Goal: Task Accomplishment & Management: Complete application form

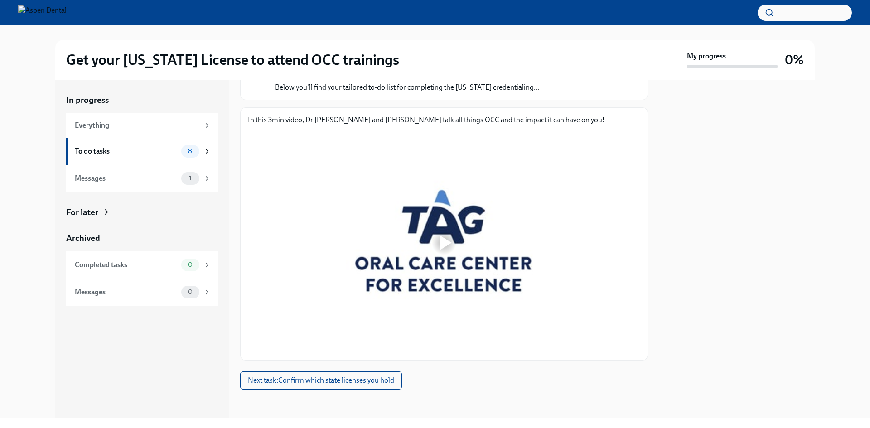
scroll to position [88, 0]
click at [454, 246] on div at bounding box center [444, 242] width 29 height 29
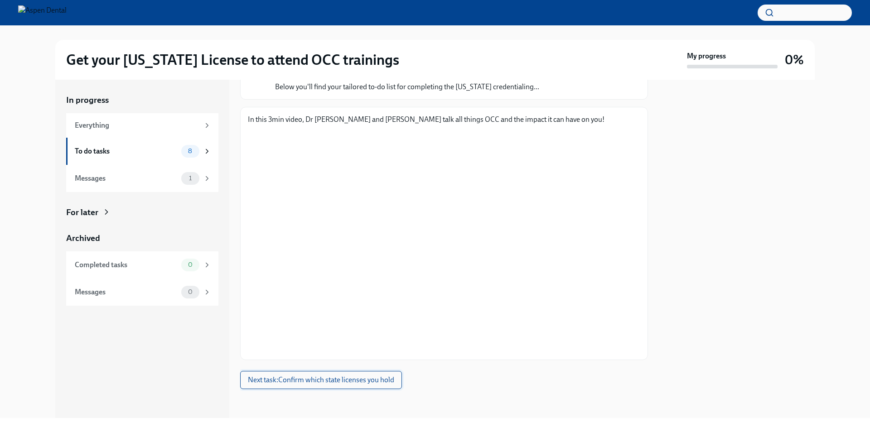
click at [348, 379] on span "Next task : Confirm which state licenses you hold" at bounding box center [321, 380] width 146 height 9
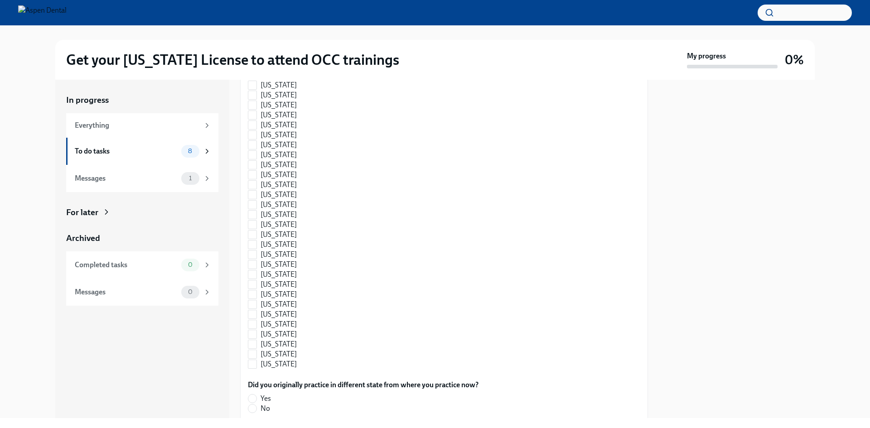
scroll to position [408, 0]
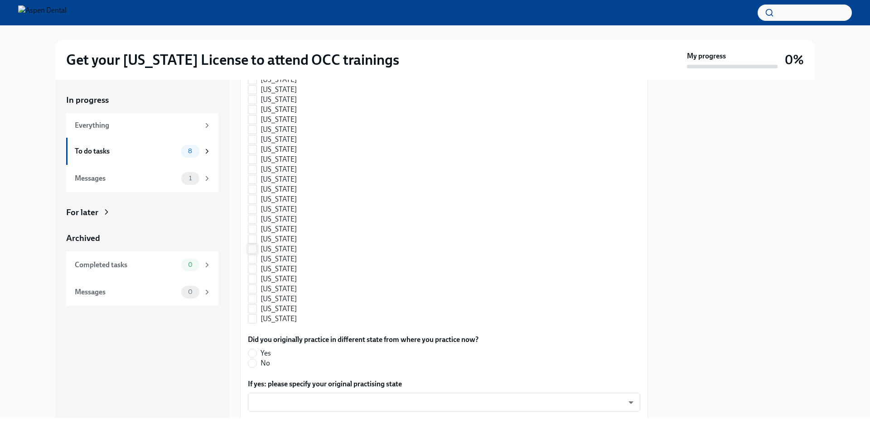
click at [274, 254] on span "[US_STATE]" at bounding box center [279, 249] width 36 height 10
click at [257, 253] on input "[US_STATE]" at bounding box center [252, 249] width 8 height 8
checkbox input "true"
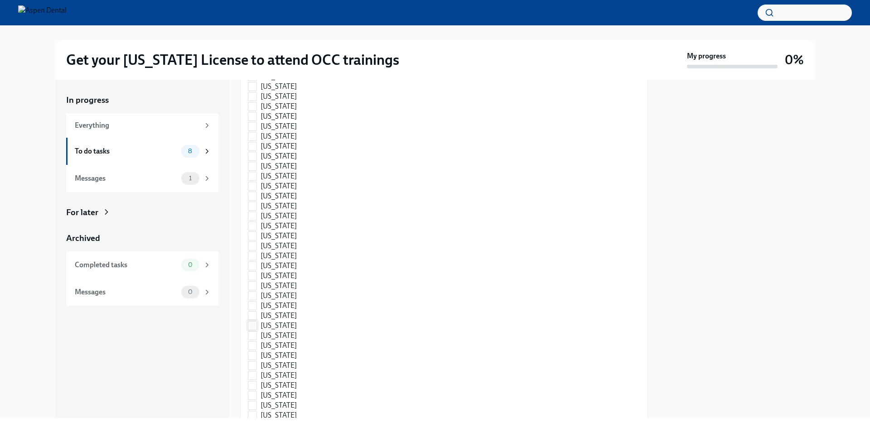
scroll to position [181, 0]
click at [272, 301] on span "[US_STATE]" at bounding box center [279, 296] width 36 height 10
click at [257, 301] on input "[US_STATE]" at bounding box center [252, 296] width 8 height 8
checkbox input "true"
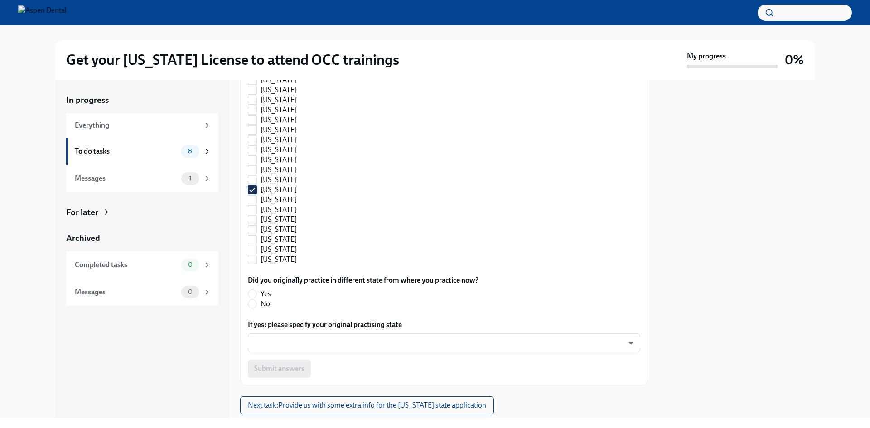
scroll to position [589, 0]
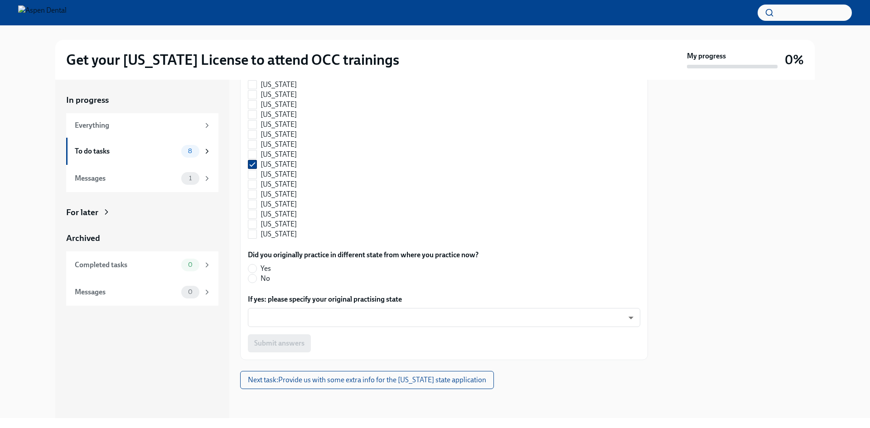
click at [265, 284] on span "No" at bounding box center [266, 279] width 10 height 10
click at [257, 283] on input "No" at bounding box center [252, 279] width 8 height 8
radio input "true"
drag, startPoint x: 243, startPoint y: 278, endPoint x: 256, endPoint y: 284, distance: 14.4
click at [250, 281] on div "Which ACTIVE state licenses do you currently hold? [US_STATE] [US_STATE] [US_ST…" at bounding box center [444, 31] width 408 height 658
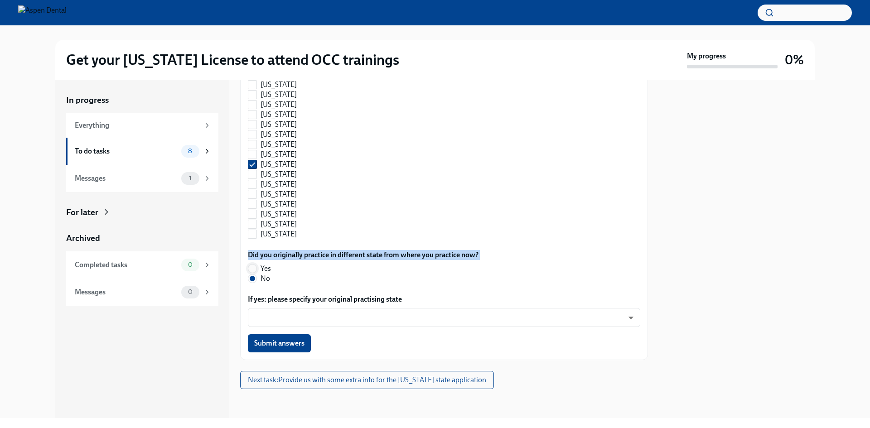
click at [257, 273] on span at bounding box center [252, 268] width 9 height 9
click at [257, 273] on input "Yes" at bounding box center [252, 269] width 8 height 8
radio input "true"
click at [325, 325] on body "Get your [US_STATE] License to attend OCC trainings My progress 0% In progress …" at bounding box center [435, 214] width 870 height 428
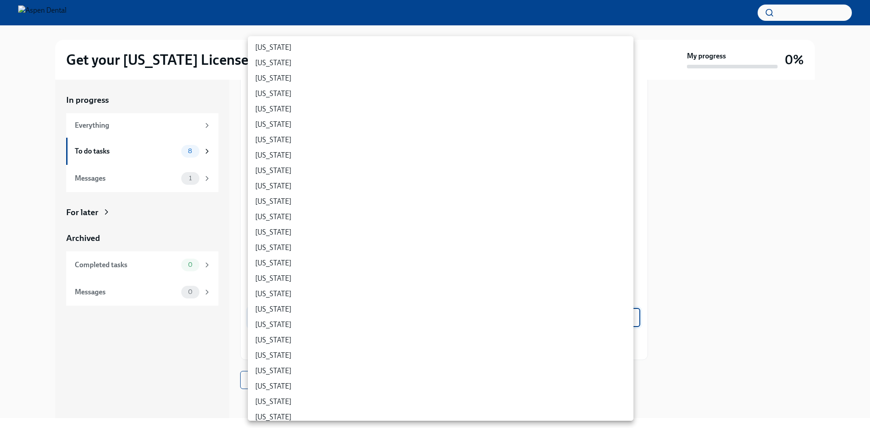
click at [789, 323] on div at bounding box center [435, 214] width 870 height 428
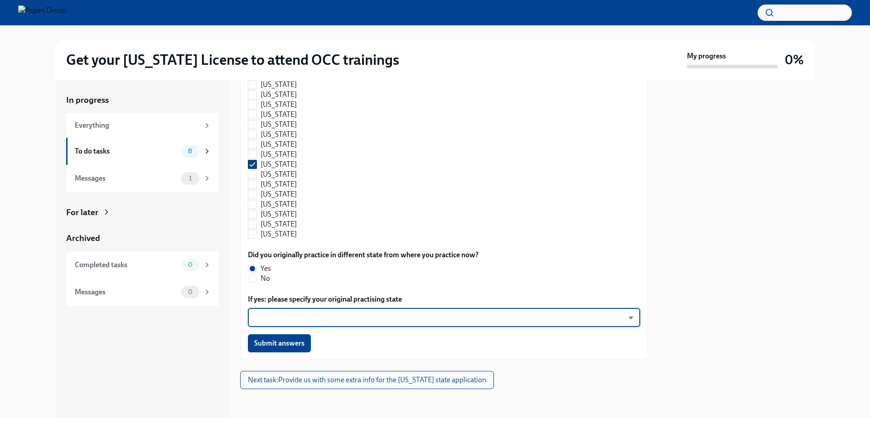
click at [465, 327] on body "Get your [US_STATE] License to attend OCC trainings My progress 0% In progress …" at bounding box center [435, 214] width 870 height 428
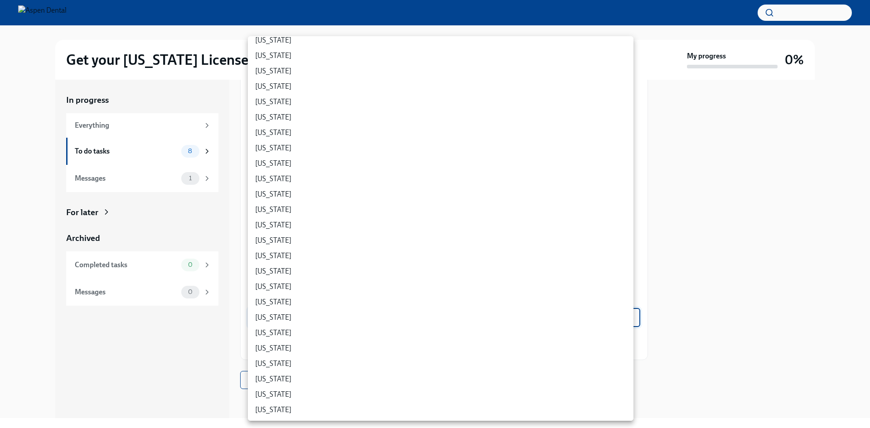
scroll to position [408, 0]
click at [303, 300] on li "[US_STATE]" at bounding box center [441, 302] width 386 height 15
type input "TUoJH3snqD"
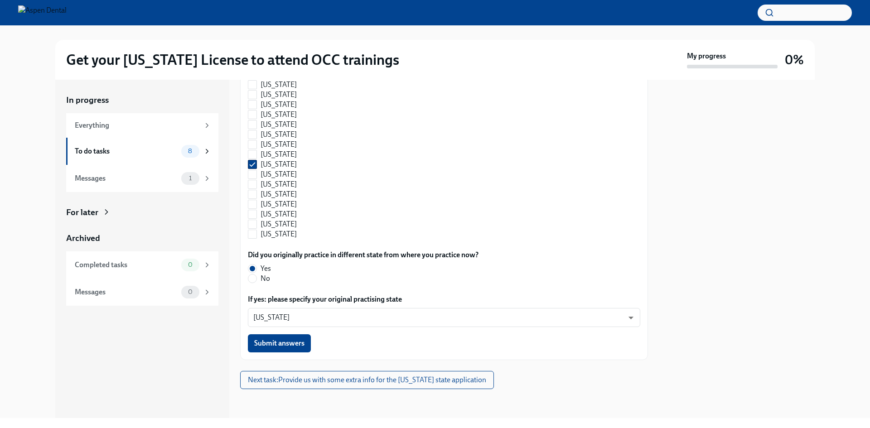
scroll to position [598, 0]
click at [283, 345] on span "Submit answers" at bounding box center [279, 343] width 50 height 9
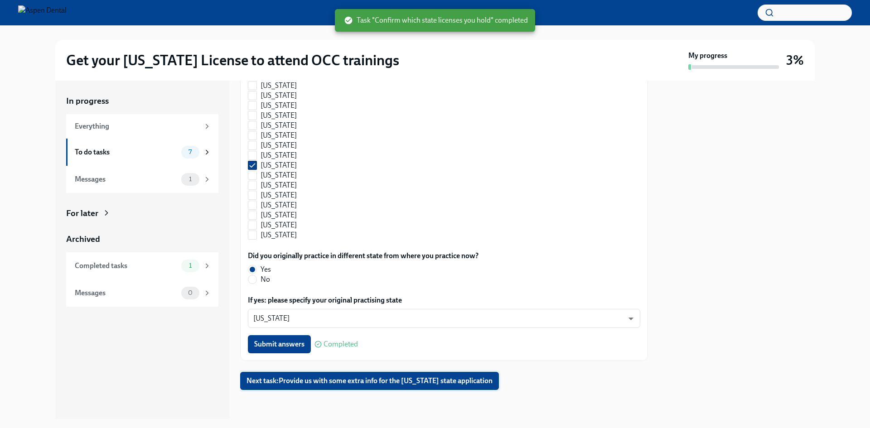
click at [354, 379] on span "Next task : Provide us with some extra info for the [US_STATE] state application" at bounding box center [370, 381] width 246 height 9
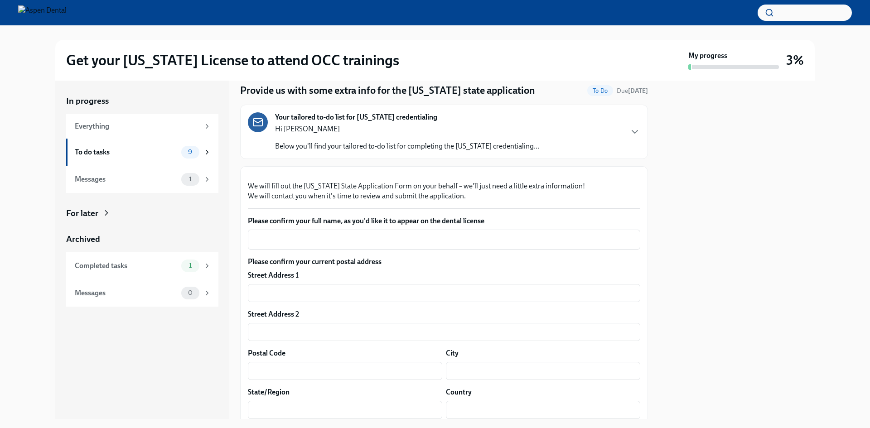
scroll to position [45, 0]
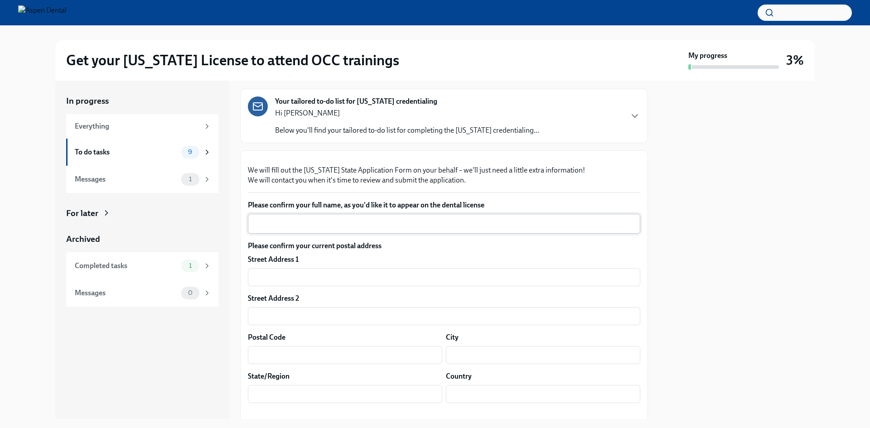
click at [432, 229] on textarea "Please confirm your full name, as you'd like it to appear on the dental license" at bounding box center [444, 223] width 382 height 11
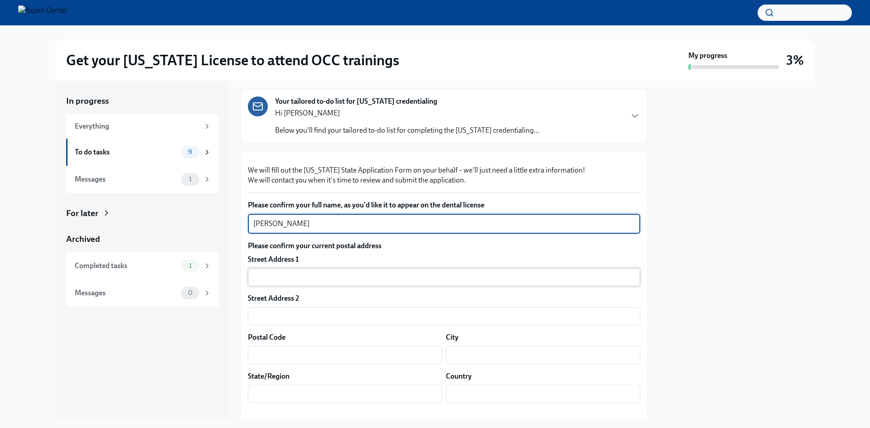
type textarea "[PERSON_NAME]"
click at [349, 286] on input "text" at bounding box center [444, 277] width 393 height 18
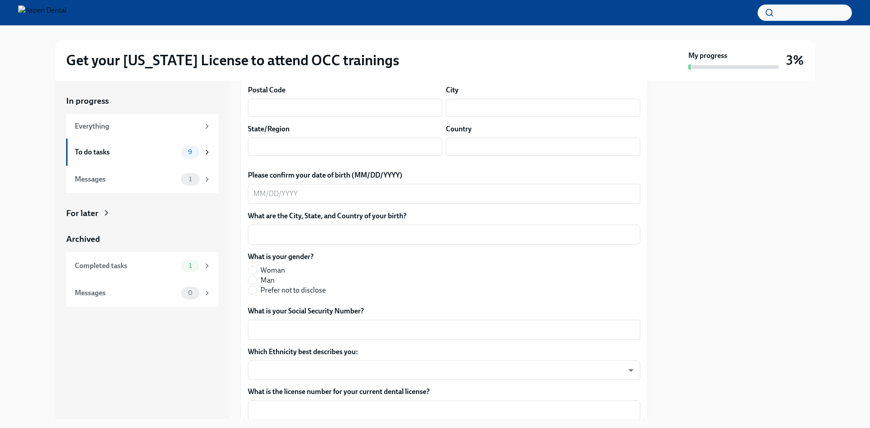
scroll to position [272, 0]
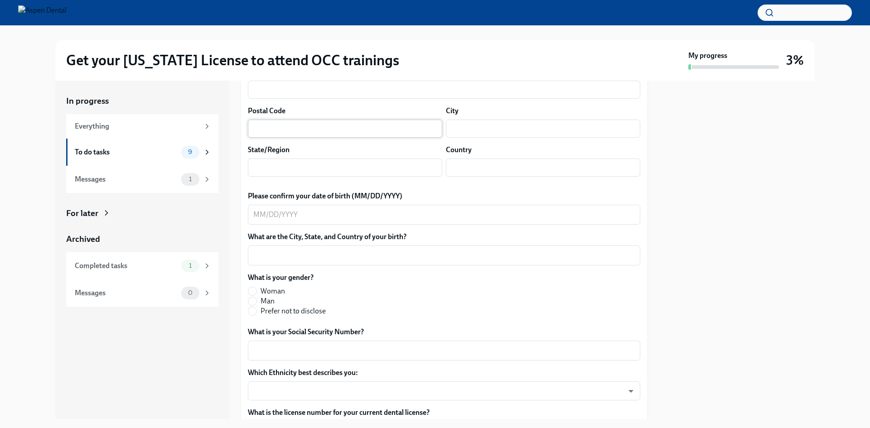
type input "[STREET_ADDRESS]"
click at [294, 138] on input "text" at bounding box center [345, 129] width 194 height 18
type input "79414"
click at [476, 138] on input "text" at bounding box center [543, 129] width 194 height 18
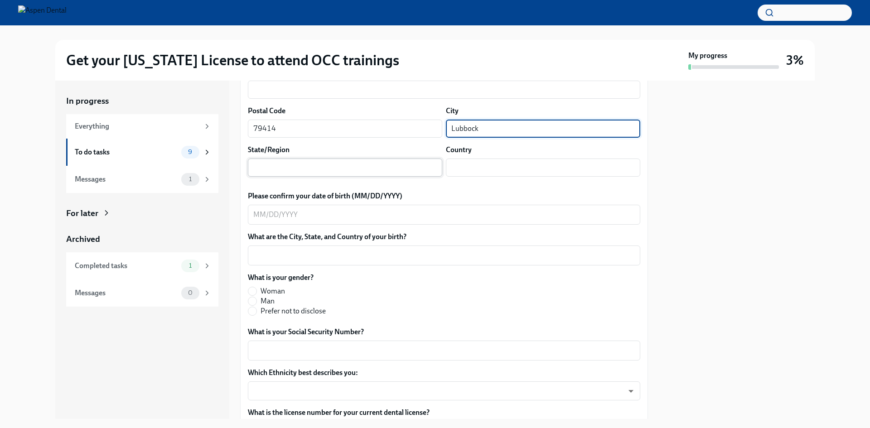
type input "Lubbock"
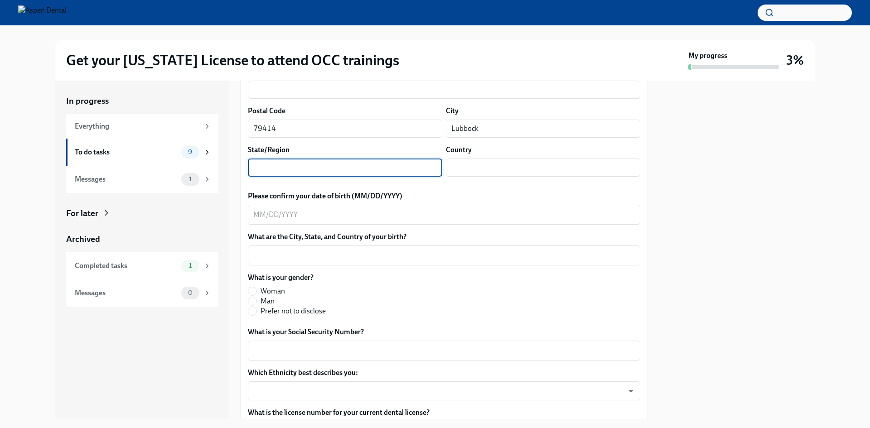
click at [291, 177] on input "text" at bounding box center [345, 168] width 194 height 18
type input "[US_STATE]"
click at [488, 177] on input "text" at bounding box center [543, 168] width 194 height 18
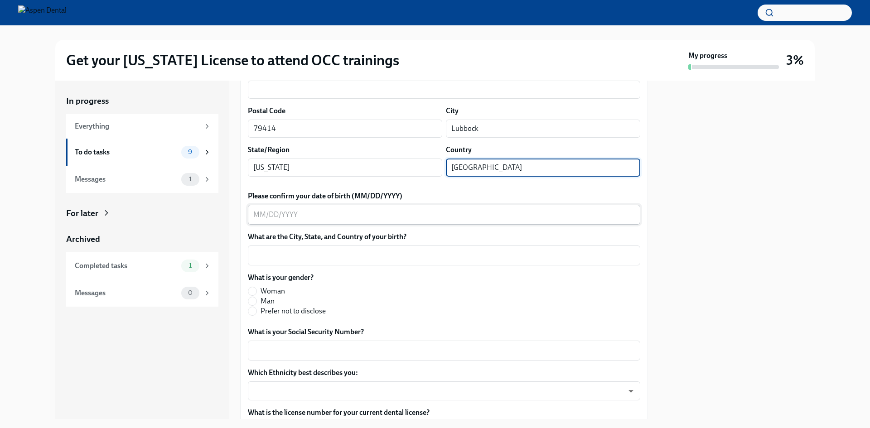
type input "[GEOGRAPHIC_DATA]"
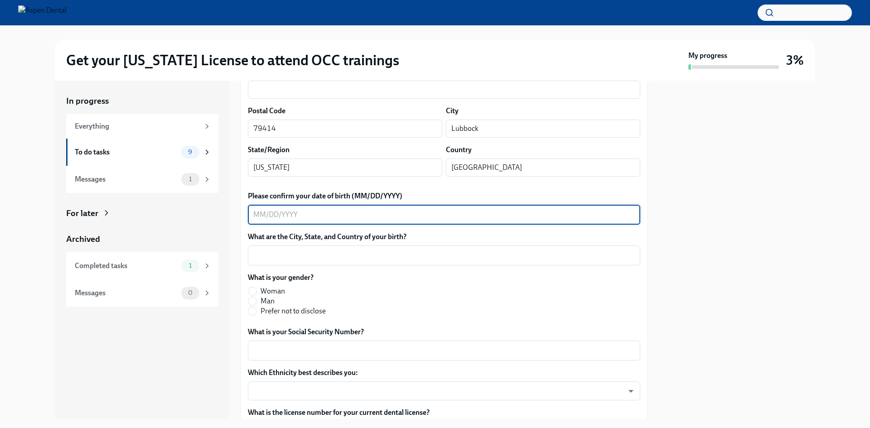
click at [422, 220] on textarea "Please confirm your date of birth (MM/DD/YYYY)" at bounding box center [444, 214] width 382 height 11
type textarea "[DATE]"
click at [364, 261] on textarea "What are the City, State, and Country of your birth?" at bounding box center [444, 255] width 382 height 11
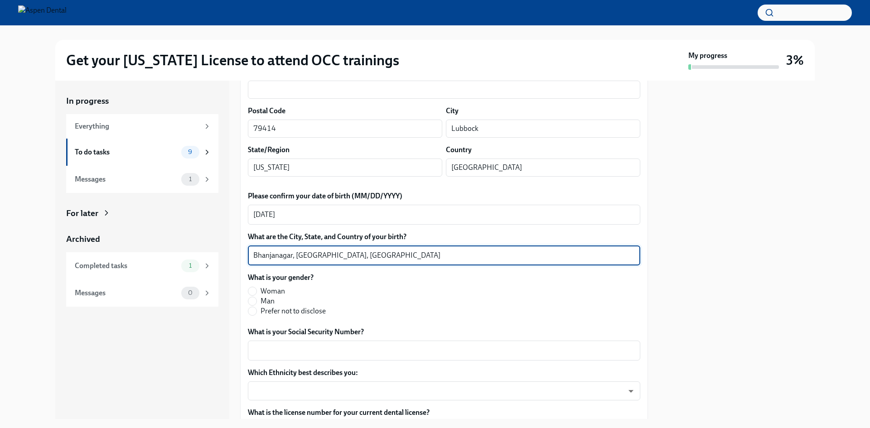
drag, startPoint x: 284, startPoint y: 360, endPoint x: 462, endPoint y: 358, distance: 178.2
click at [462, 261] on textarea "Bhanjanagar, [GEOGRAPHIC_DATA], [GEOGRAPHIC_DATA]" at bounding box center [444, 255] width 382 height 11
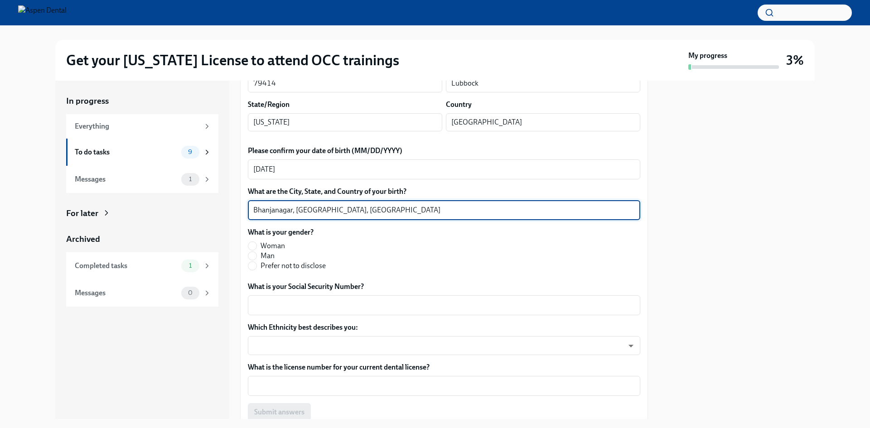
type textarea "Bhanjanagar, [GEOGRAPHIC_DATA], [GEOGRAPHIC_DATA]"
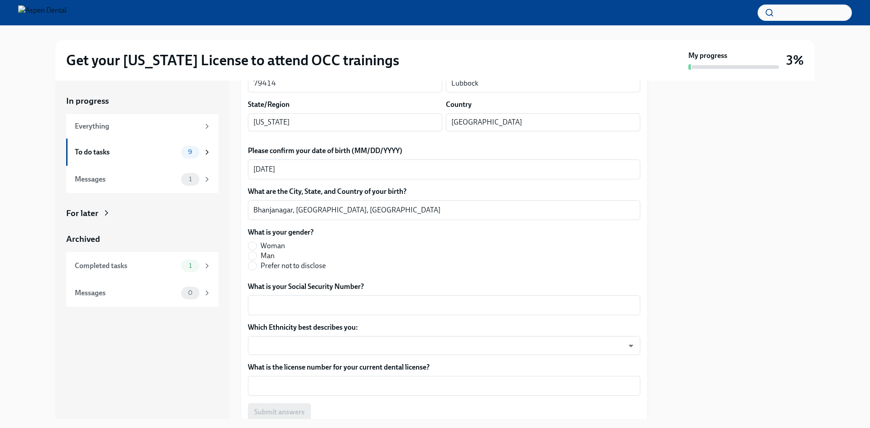
click at [278, 251] on span "Woman" at bounding box center [273, 246] width 24 height 10
click at [257, 250] on input "Woman" at bounding box center [252, 246] width 8 height 8
radio input "true"
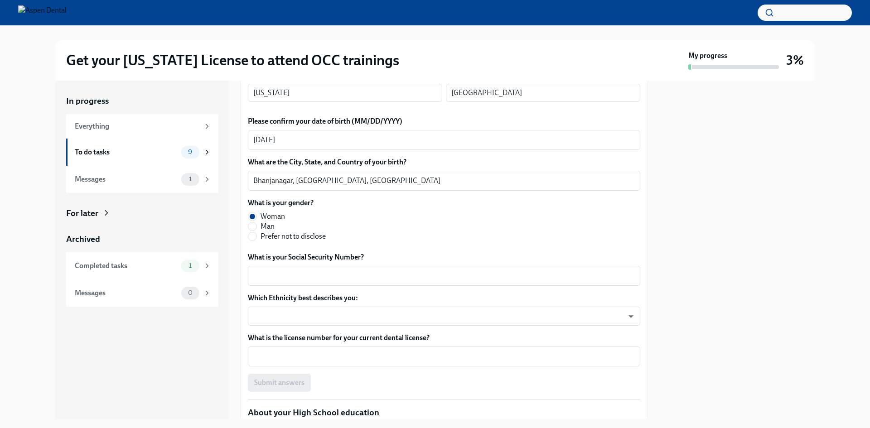
scroll to position [363, 0]
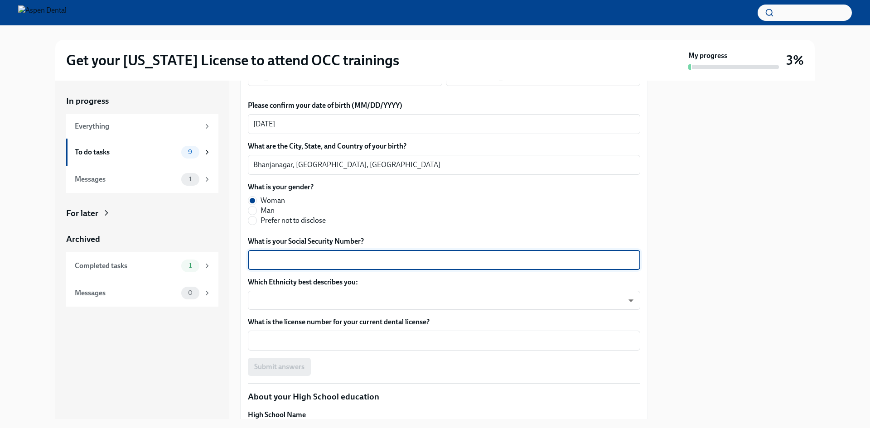
click at [343, 266] on textarea "What is your Social Security Number?" at bounding box center [444, 260] width 382 height 11
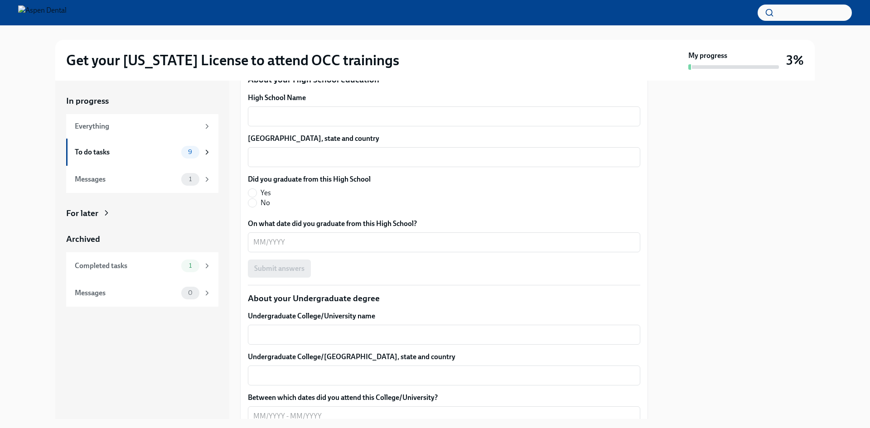
type textarea "315692511"
click at [355, 90] on body "Get your [US_STATE] License to attend OCC trainings My progress 3% In progress …" at bounding box center [435, 214] width 870 height 428
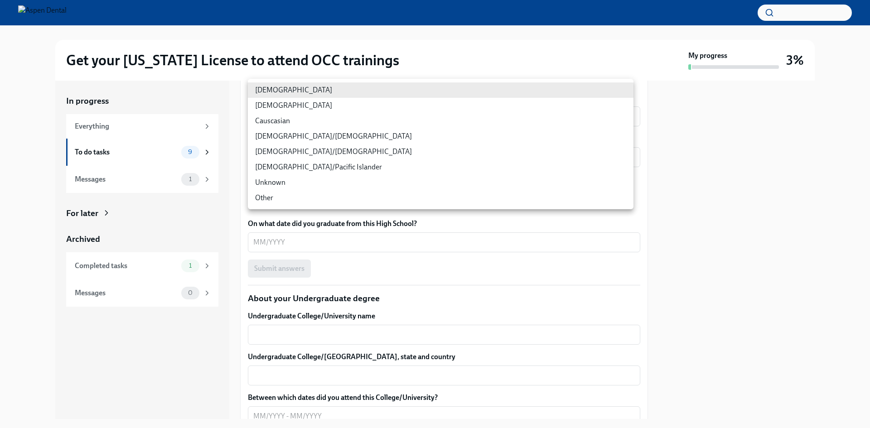
scroll to position [679, 0]
click at [300, 107] on li "[DEMOGRAPHIC_DATA]" at bounding box center [441, 105] width 386 height 15
type input "930Z9RFkx"
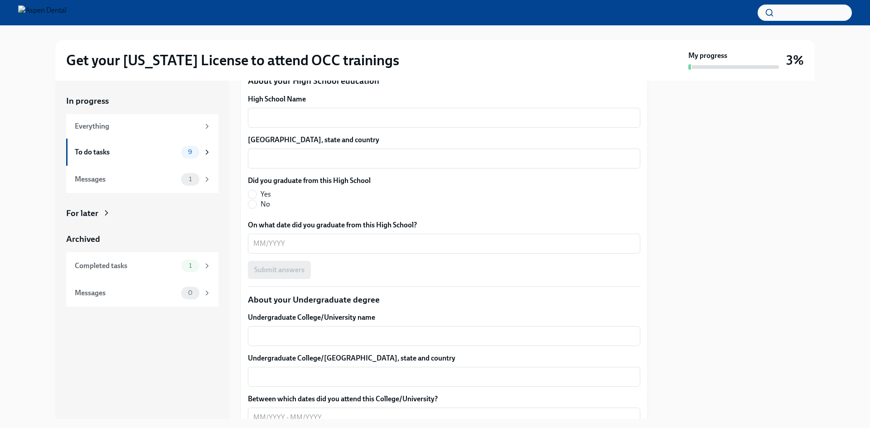
click at [306, 35] on div "x ​" at bounding box center [444, 25] width 393 height 20
type textarea "41869"
click at [285, 60] on button "Submit answers" at bounding box center [279, 51] width 63 height 18
click at [287, 123] on textarea "High School Name" at bounding box center [444, 117] width 382 height 11
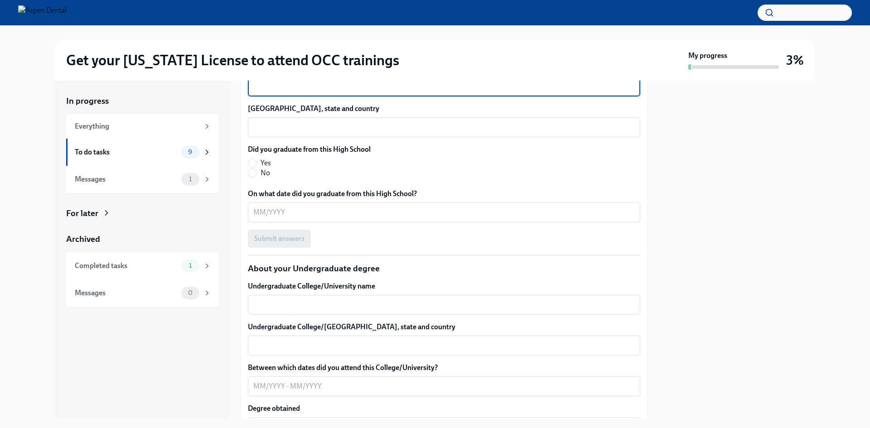
scroll to position [769, 0]
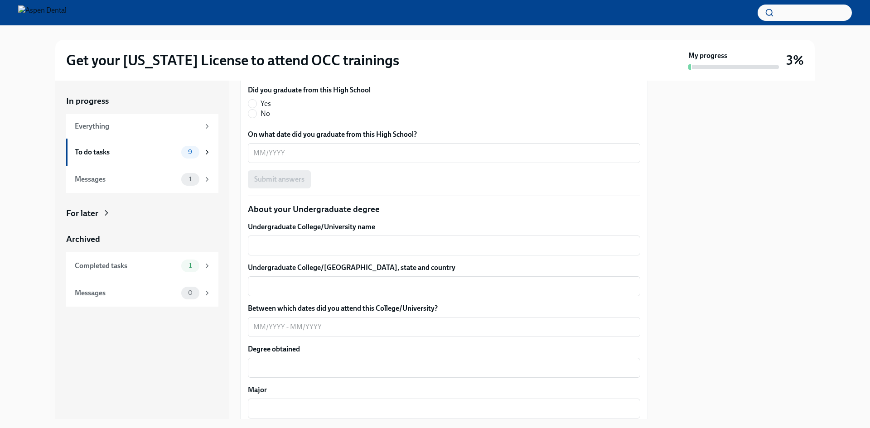
type textarea "[GEOGRAPHIC_DATA]"
click at [344, 78] on div "x ​" at bounding box center [444, 68] width 393 height 20
type textarea "Korba, [GEOGRAPHIC_DATA], [GEOGRAPHIC_DATA]"
click at [257, 109] on label "Yes" at bounding box center [306, 104] width 116 height 10
click at [257, 108] on input "Yes" at bounding box center [252, 104] width 8 height 8
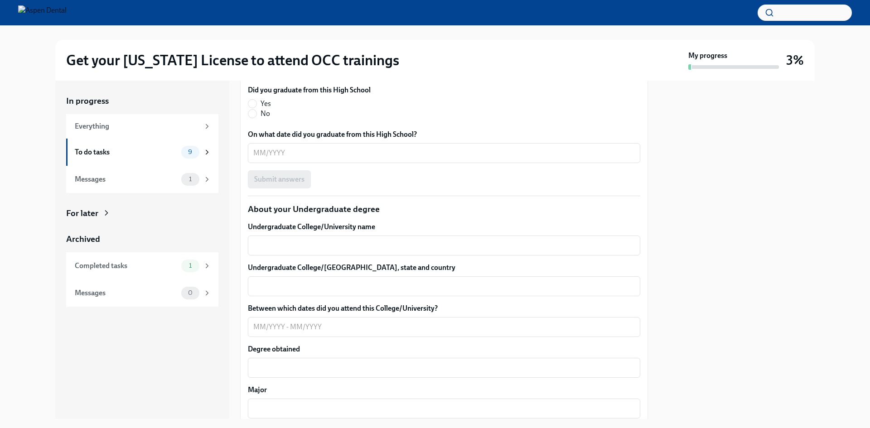
radio input "true"
click at [322, 159] on textarea "On what date did you graduate from this High School?" at bounding box center [444, 153] width 382 height 11
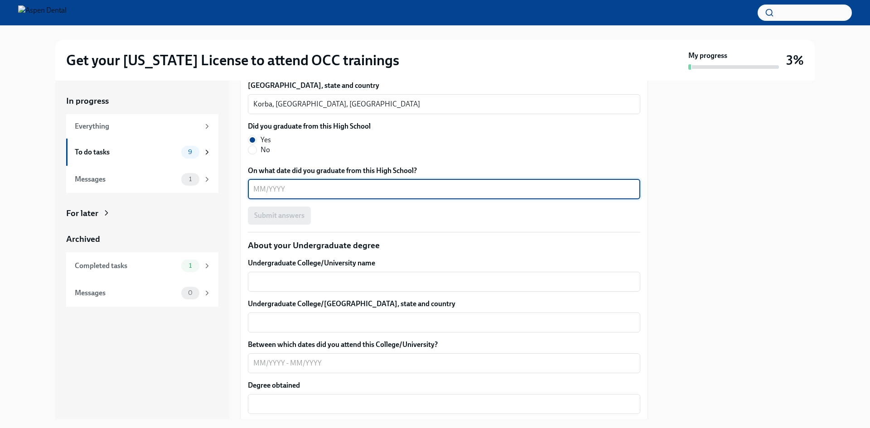
scroll to position [724, 0]
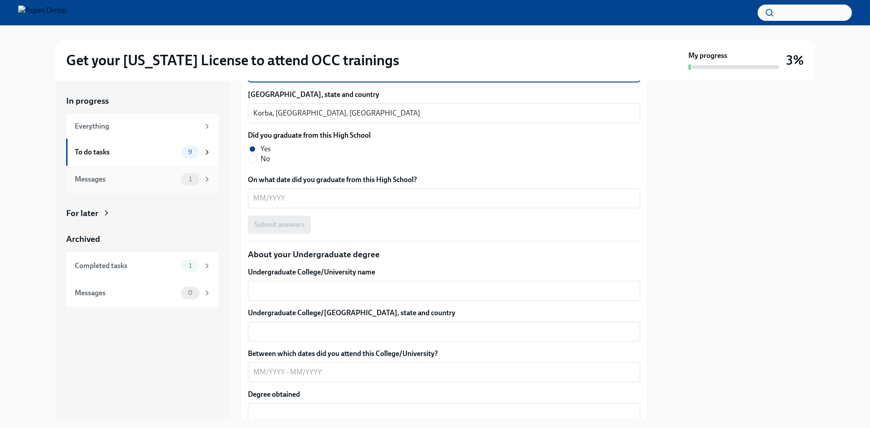
drag, startPoint x: 329, startPoint y: 178, endPoint x: 216, endPoint y: 185, distance: 113.1
click at [216, 185] on div "In progress Everything To do tasks 9 Messages 1 For later Archived Completed ta…" at bounding box center [435, 250] width 760 height 339
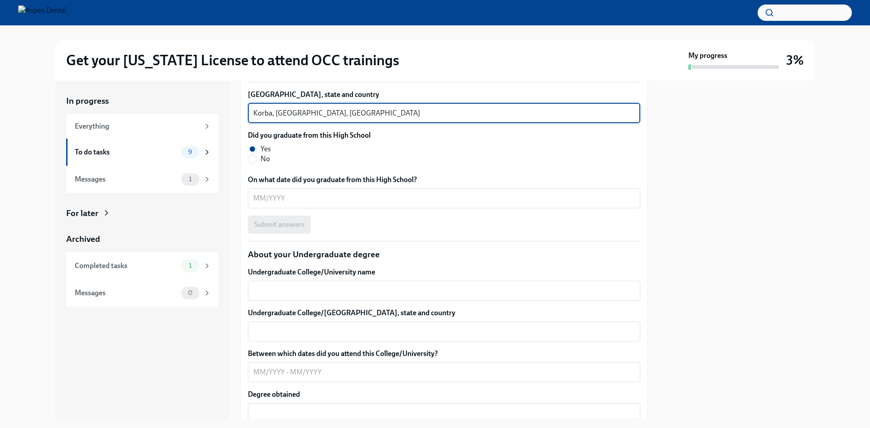
drag, startPoint x: 382, startPoint y: 217, endPoint x: 226, endPoint y: 228, distance: 155.9
click at [226, 228] on div "In progress Everything To do tasks 9 Messages 1 For later Archived Completed ta…" at bounding box center [435, 250] width 760 height 339
click at [264, 154] on span "Yes" at bounding box center [266, 149] width 10 height 10
click at [257, 153] on input "Yes" at bounding box center [252, 149] width 8 height 8
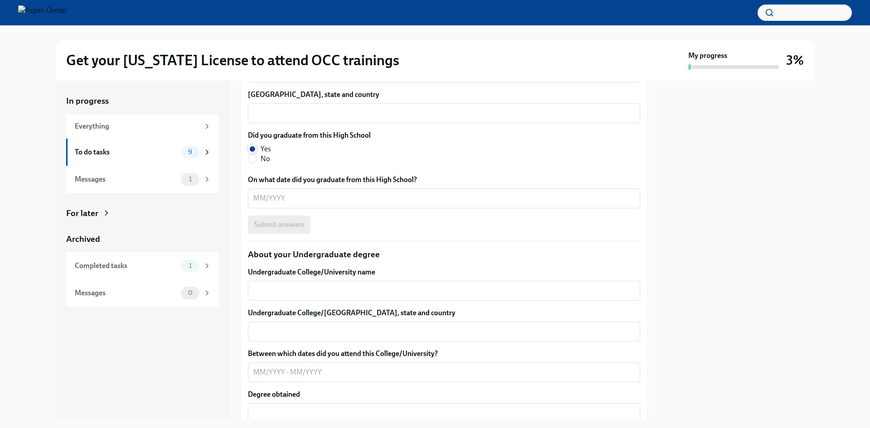
click at [252, 153] on input "Yes" at bounding box center [252, 149] width 8 height 8
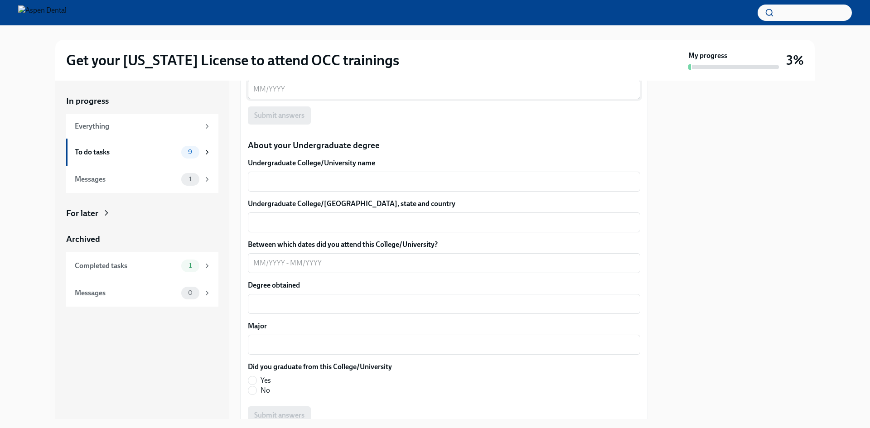
scroll to position [860, 0]
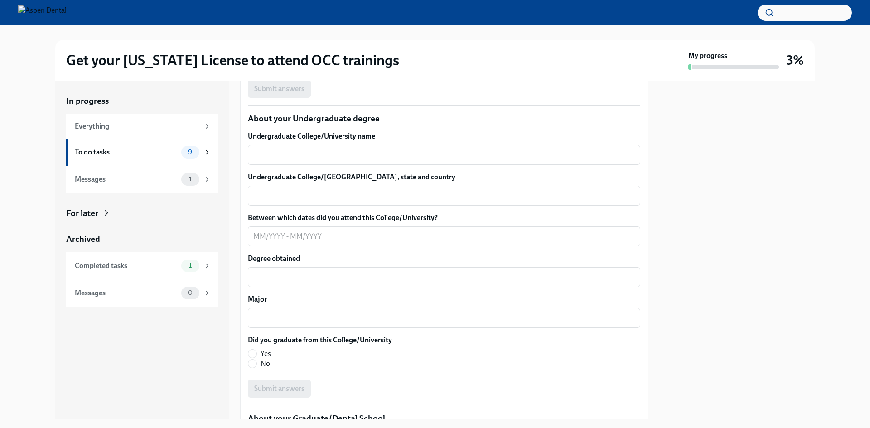
click at [312, 73] on div "x ​" at bounding box center [444, 63] width 393 height 20
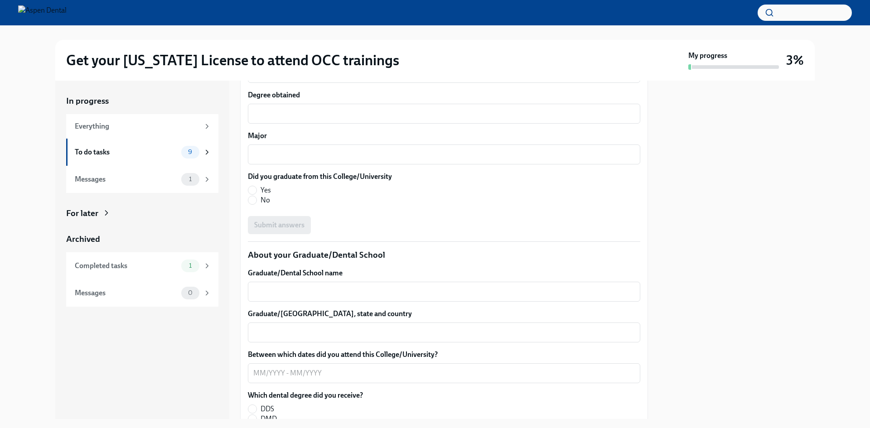
scroll to position [1087, 0]
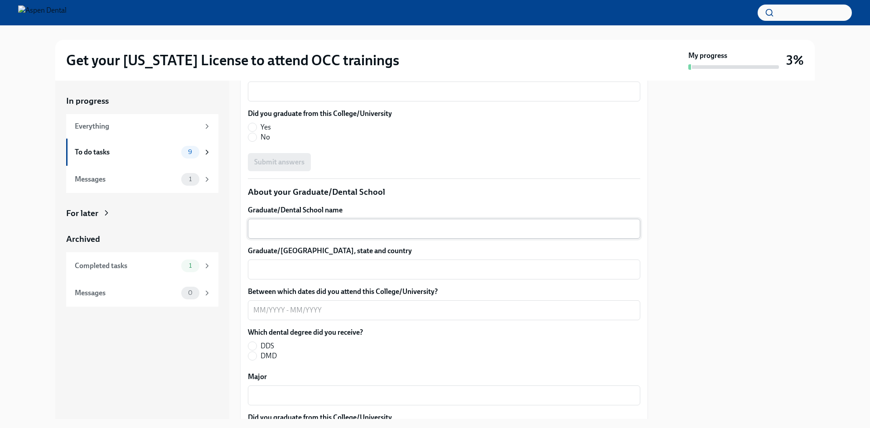
click at [315, 234] on textarea "Graduate/Dental School name" at bounding box center [444, 228] width 382 height 11
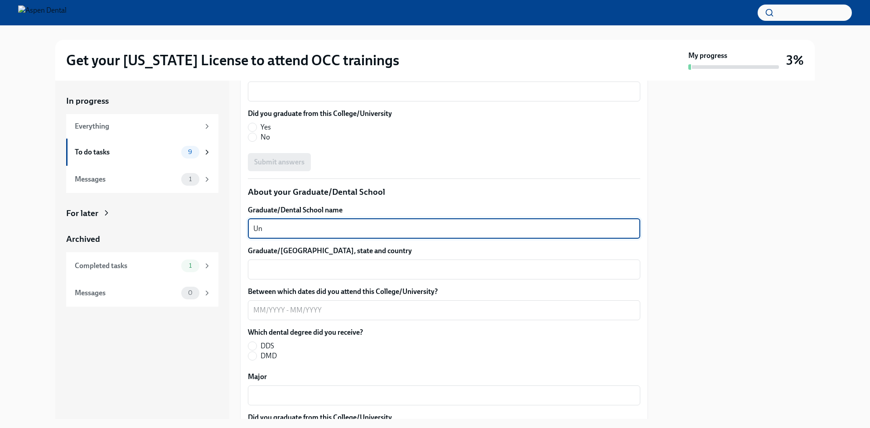
type textarea "U"
type textarea "Penn Dental Medicine"
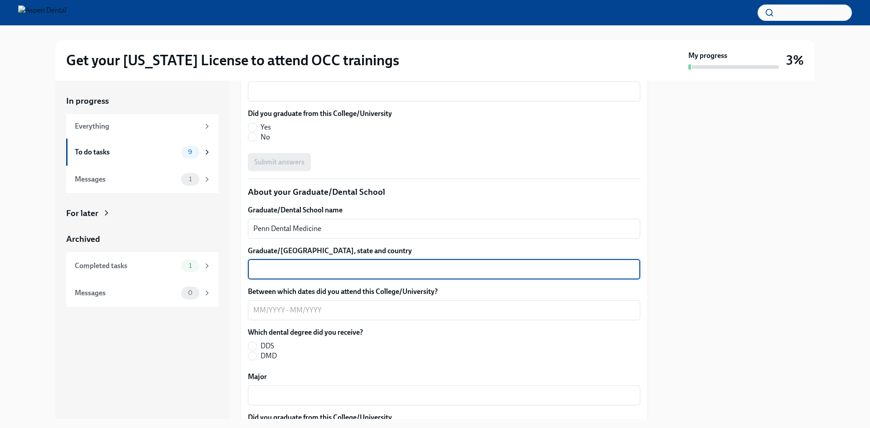
click at [324, 275] on textarea "Graduate/[GEOGRAPHIC_DATA], state and country" at bounding box center [444, 269] width 382 height 11
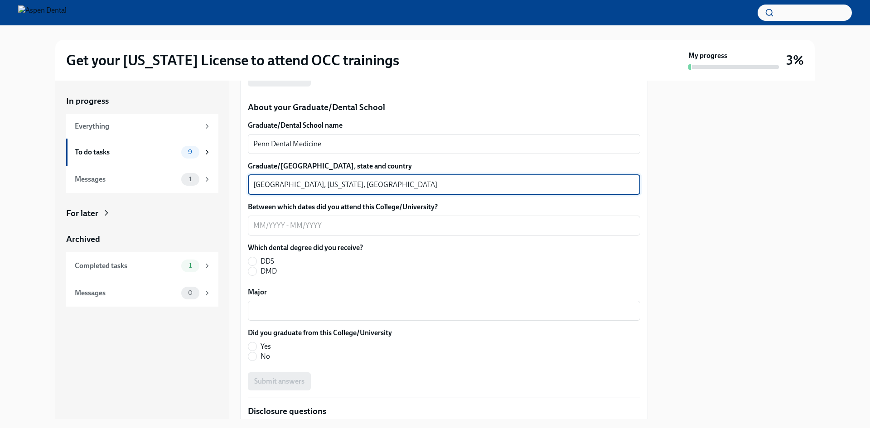
scroll to position [1177, 0]
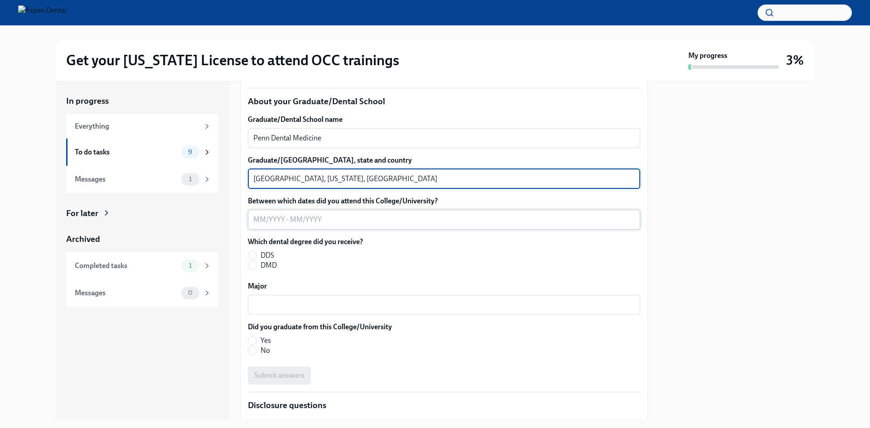
type textarea "[GEOGRAPHIC_DATA], [US_STATE], [GEOGRAPHIC_DATA]"
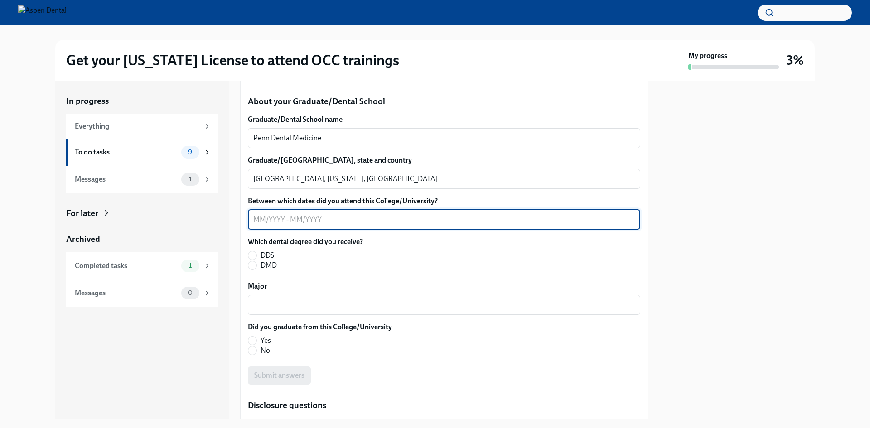
click at [306, 225] on textarea "Between which dates did you attend this College/University?" at bounding box center [444, 219] width 382 height 11
type textarea "01/2022-05/2024"
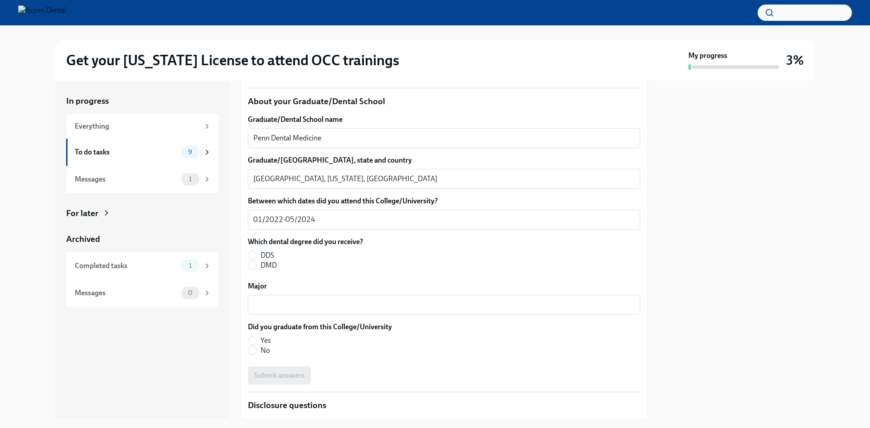
click at [281, 271] on label "DMD" at bounding box center [302, 266] width 108 height 10
click at [257, 270] on input "DMD" at bounding box center [252, 266] width 8 height 8
radio input "true"
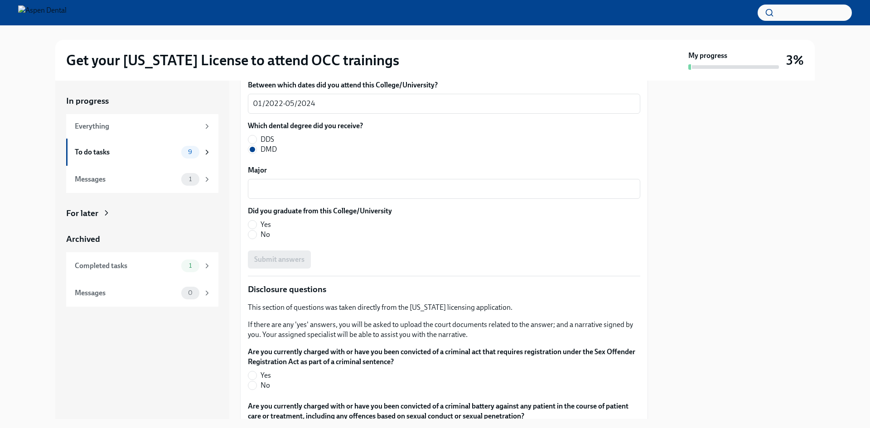
scroll to position [1313, 0]
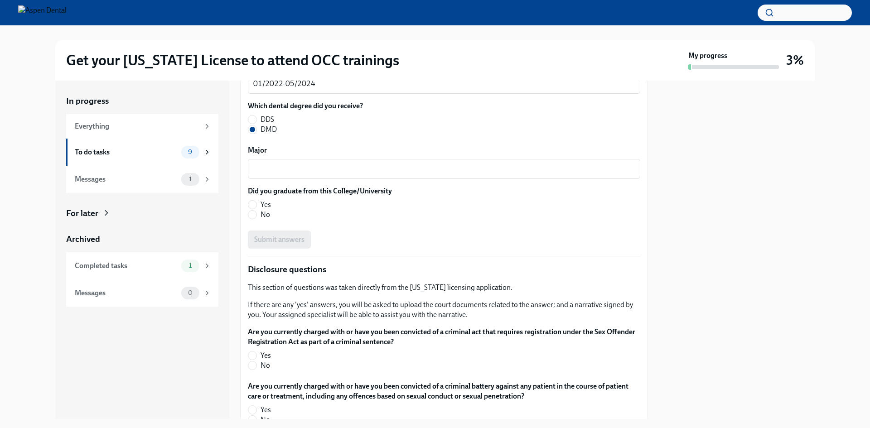
click at [262, 210] on span "Yes" at bounding box center [266, 205] width 10 height 10
click at [257, 209] on input "Yes" at bounding box center [252, 205] width 8 height 8
radio input "true"
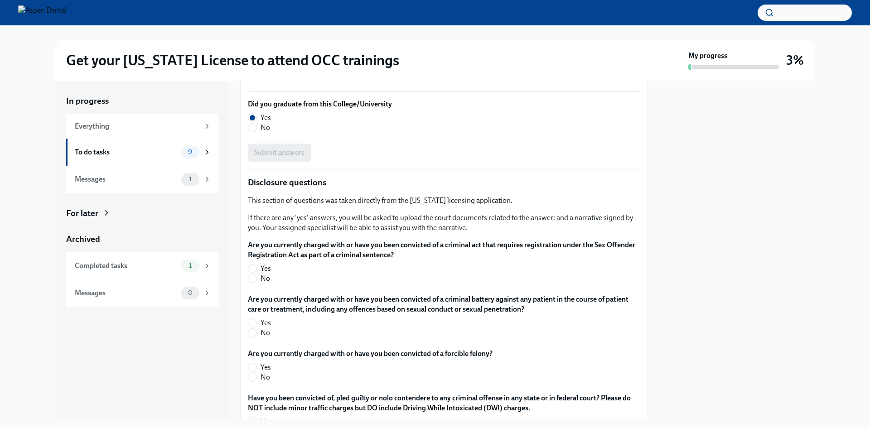
scroll to position [1404, 0]
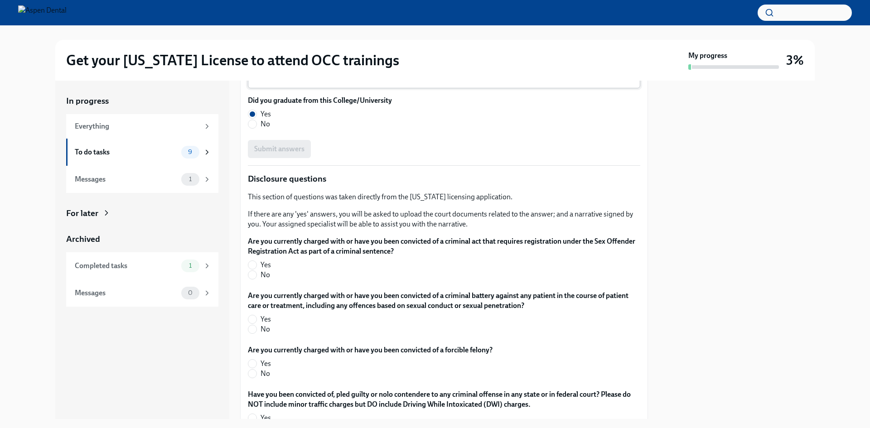
click at [273, 84] on textarea "Major" at bounding box center [444, 78] width 382 height 11
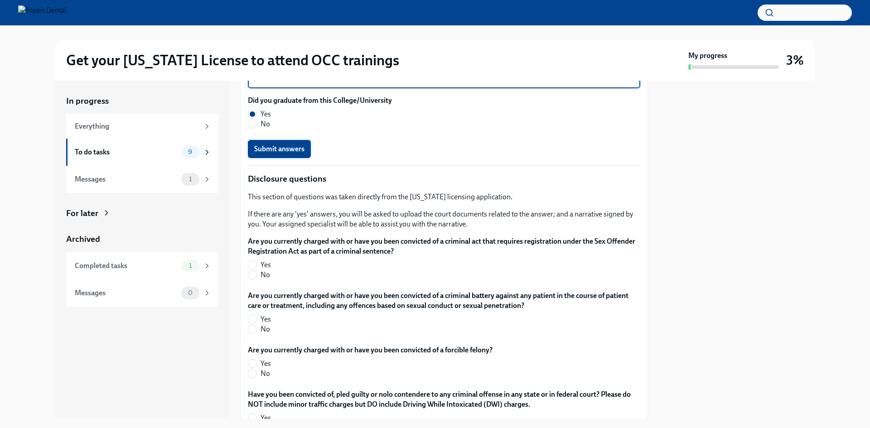
type textarea "dental"
click at [290, 154] on span "Submit answers" at bounding box center [279, 149] width 50 height 9
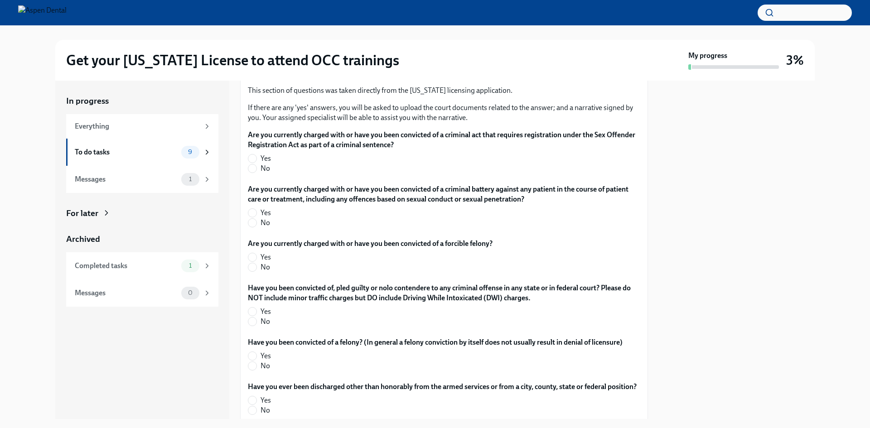
scroll to position [1540, 0]
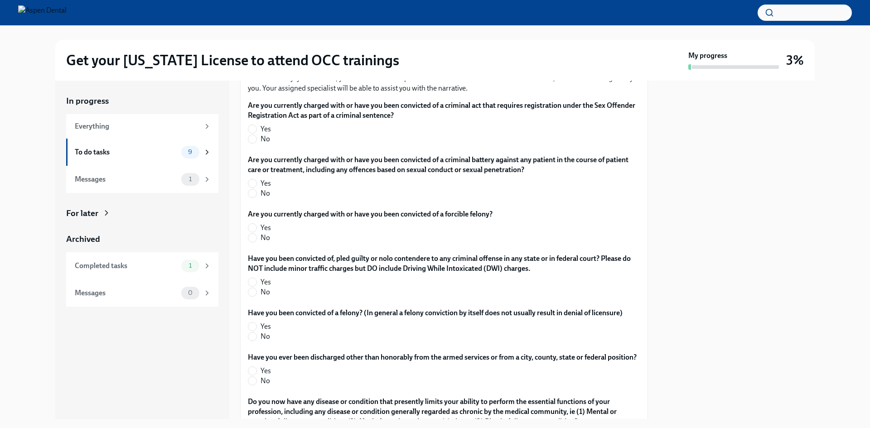
click at [273, 144] on label "No" at bounding box center [440, 139] width 385 height 10
click at [257, 143] on input "No" at bounding box center [252, 139] width 8 height 8
radio input "true"
click at [272, 199] on label "No" at bounding box center [440, 194] width 385 height 10
click at [257, 198] on input "No" at bounding box center [252, 193] width 8 height 8
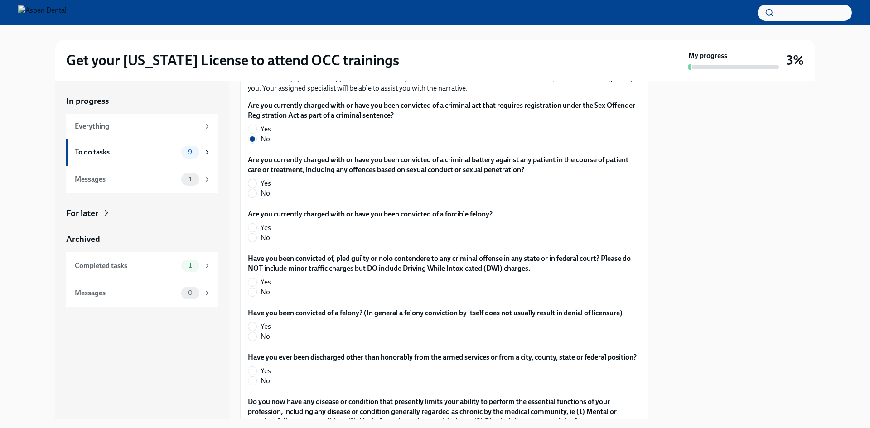
radio input "true"
click at [297, 243] on label "No" at bounding box center [367, 238] width 238 height 10
click at [257, 242] on input "No" at bounding box center [252, 238] width 8 height 8
radio input "true"
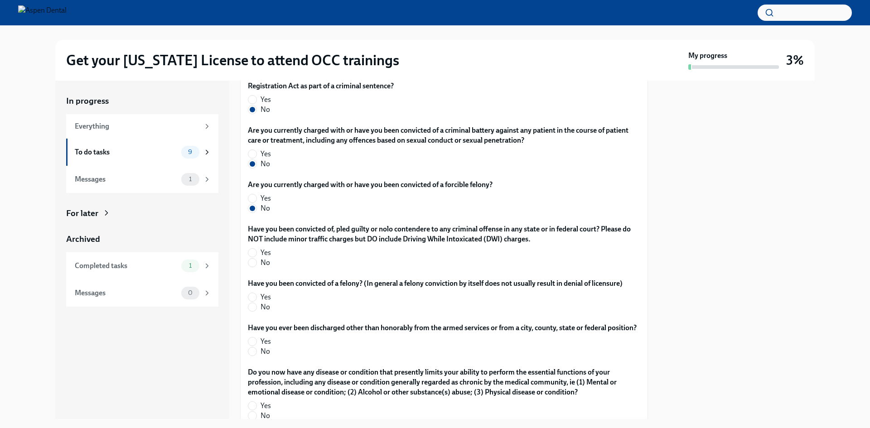
scroll to position [1585, 0]
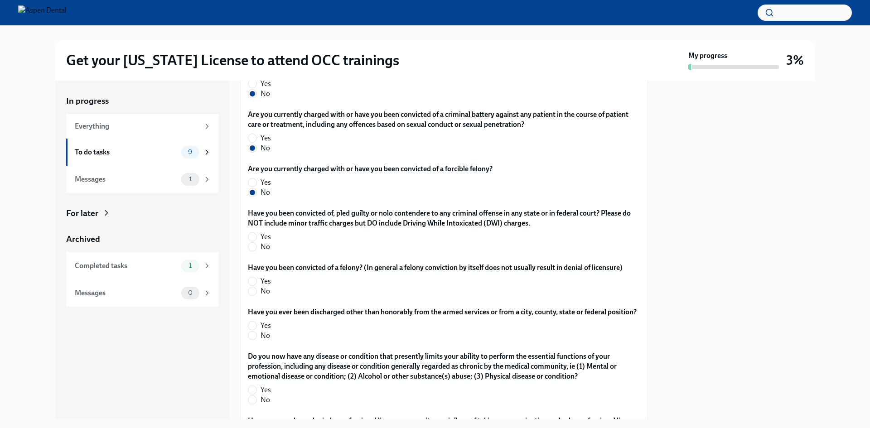
click at [278, 252] on label "No" at bounding box center [440, 247] width 385 height 10
click at [257, 251] on input "No" at bounding box center [252, 247] width 8 height 8
radio input "true"
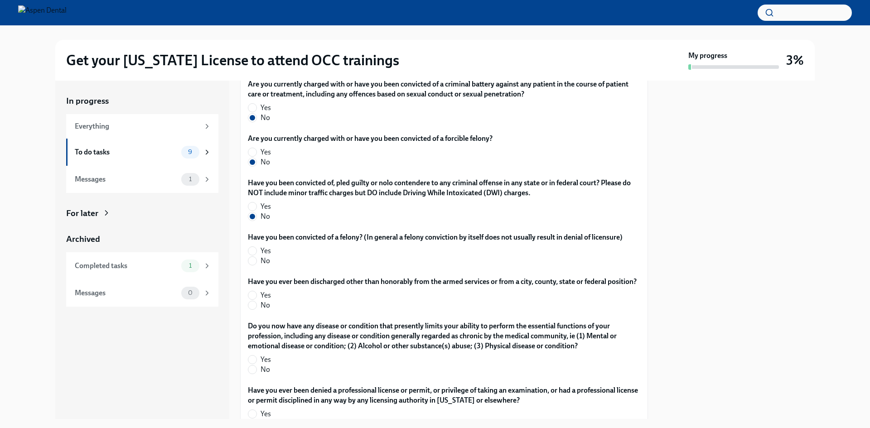
scroll to position [1676, 0]
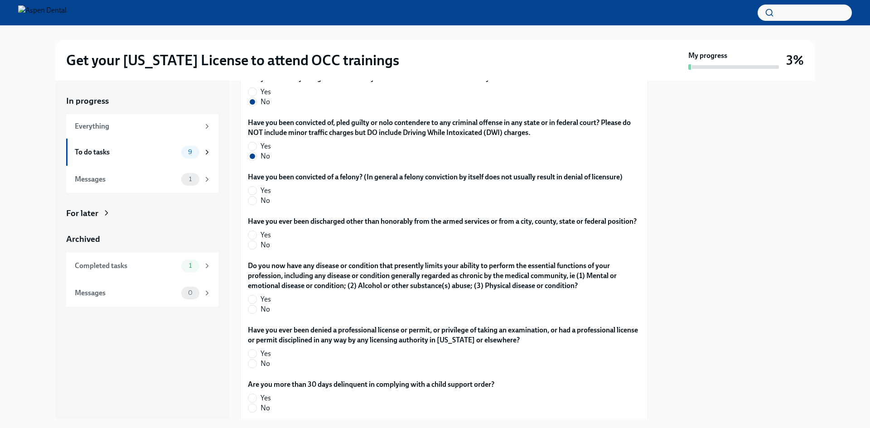
click at [335, 206] on label "No" at bounding box center [432, 201] width 368 height 10
click at [257, 205] on input "No" at bounding box center [252, 201] width 8 height 8
radio input "true"
click at [301, 250] on label "No" at bounding box center [439, 245] width 382 height 10
click at [257, 249] on input "No" at bounding box center [252, 245] width 8 height 8
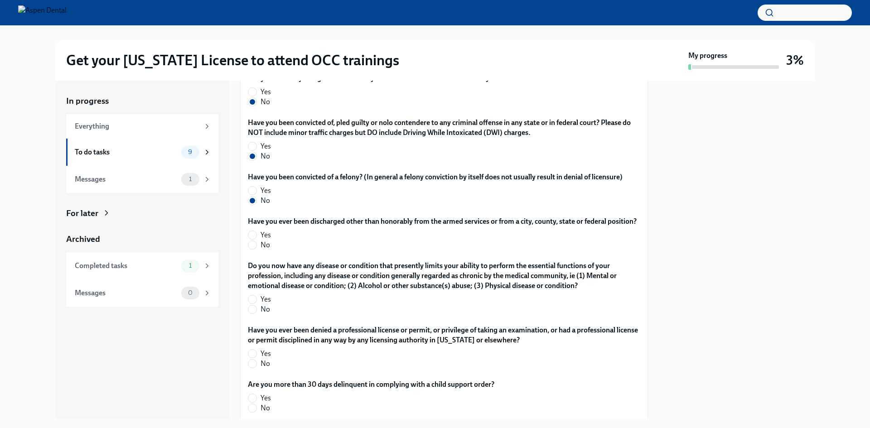
radio input "true"
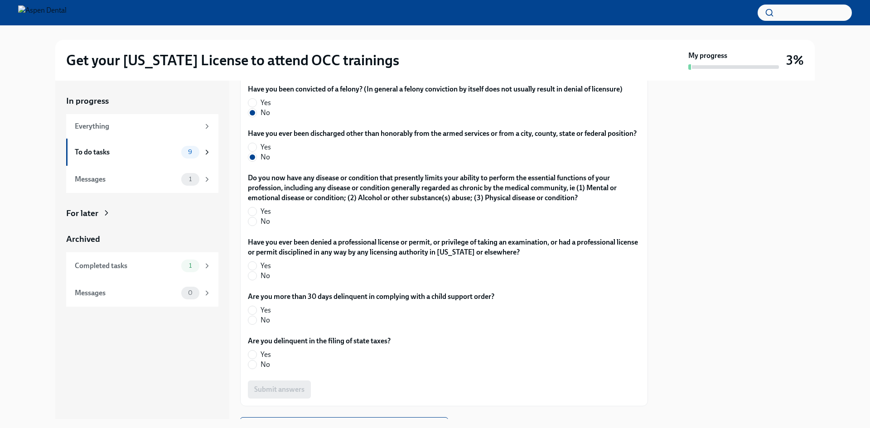
scroll to position [1766, 0]
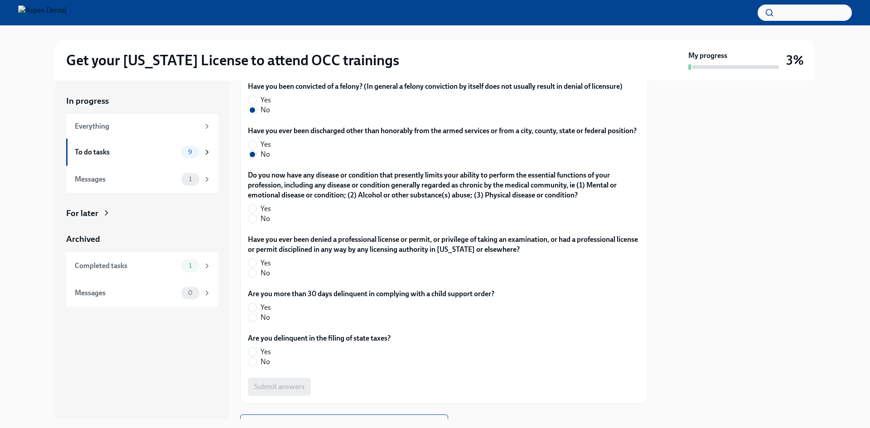
click at [283, 228] on div "Do you now have any disease or condition that presently limits your ability to …" at bounding box center [444, 198] width 393 height 57
click at [266, 224] on span "No" at bounding box center [266, 219] width 10 height 10
click at [257, 223] on input "No" at bounding box center [252, 219] width 8 height 8
radio input "true"
click at [285, 278] on label "No" at bounding box center [440, 273] width 385 height 10
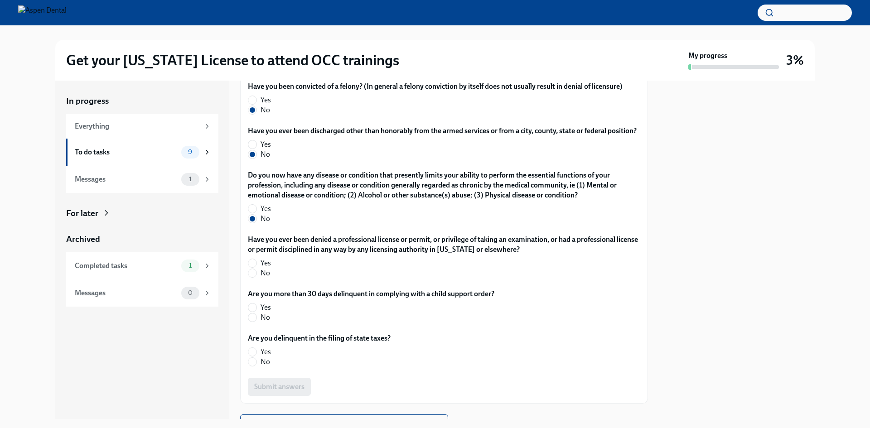
click at [257, 277] on input "No" at bounding box center [252, 273] width 8 height 8
radio input "true"
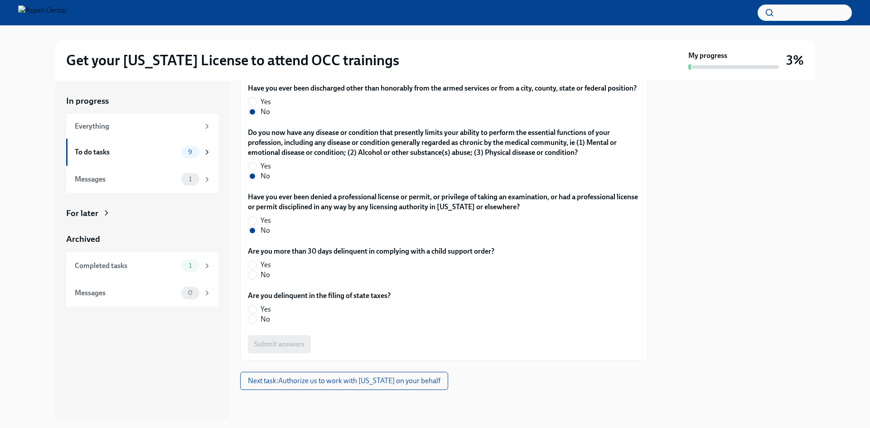
scroll to position [1902, 0]
click at [267, 280] on span "No" at bounding box center [266, 275] width 10 height 10
click at [257, 279] on input "No" at bounding box center [252, 275] width 8 height 8
radio input "true"
click at [335, 325] on label "No" at bounding box center [316, 320] width 136 height 10
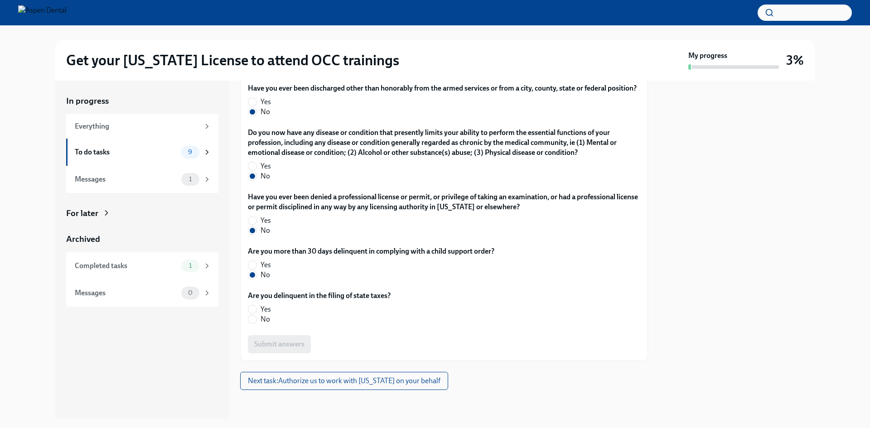
click at [257, 324] on input "No" at bounding box center [252, 319] width 8 height 8
radio input "true"
click at [293, 349] on span "Submit answers" at bounding box center [279, 344] width 50 height 9
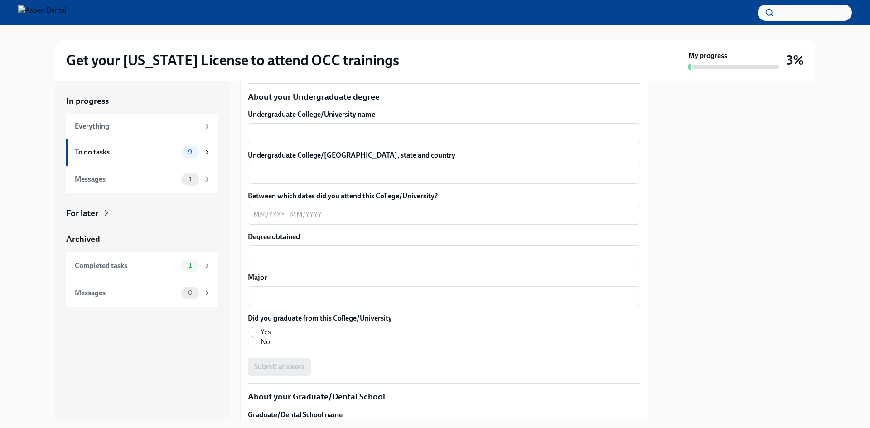
scroll to position [836, 0]
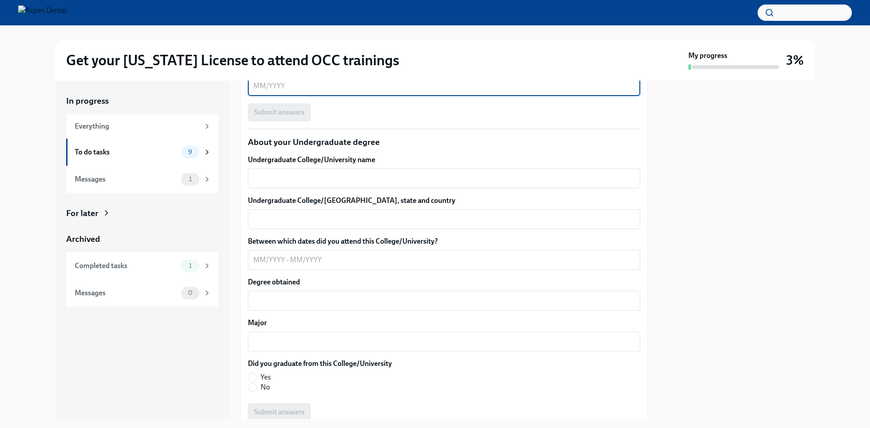
click at [302, 92] on textarea "On what date did you graduate from this High School?" at bounding box center [444, 86] width 382 height 11
type textarea "03/2009"
click at [296, 121] on div "Submit answers" at bounding box center [444, 112] width 393 height 18
click at [307, 6] on textarea "[GEOGRAPHIC_DATA], state and country" at bounding box center [444, 0] width 382 height 11
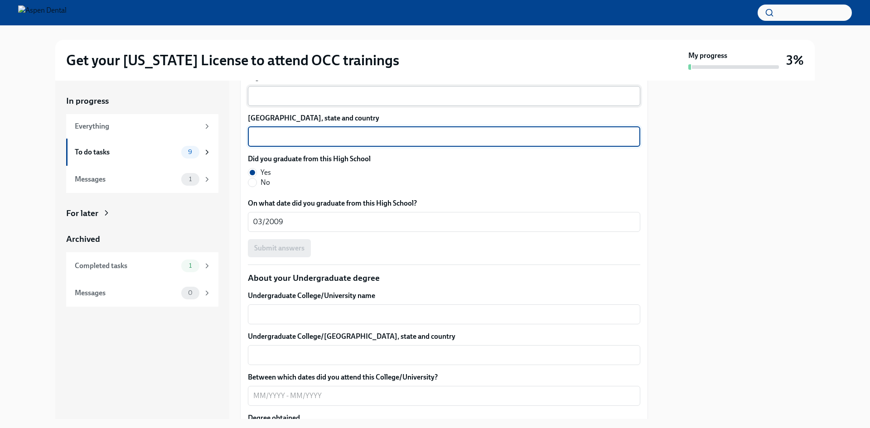
scroll to position [655, 0]
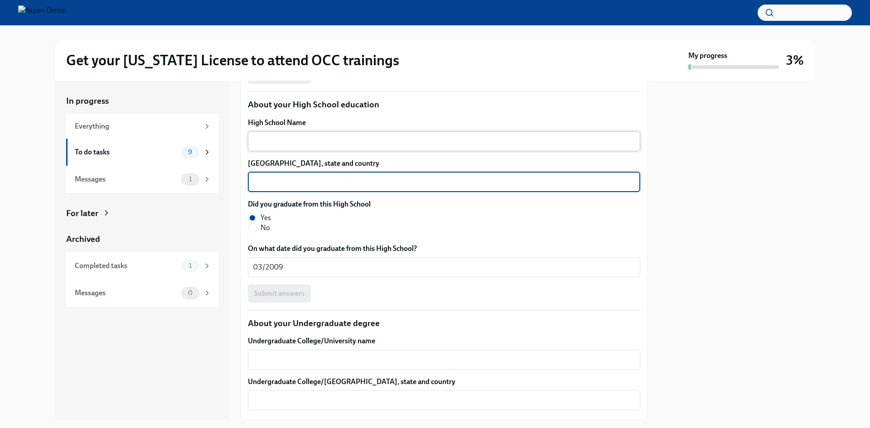
click at [340, 151] on div "x ​" at bounding box center [444, 141] width 393 height 20
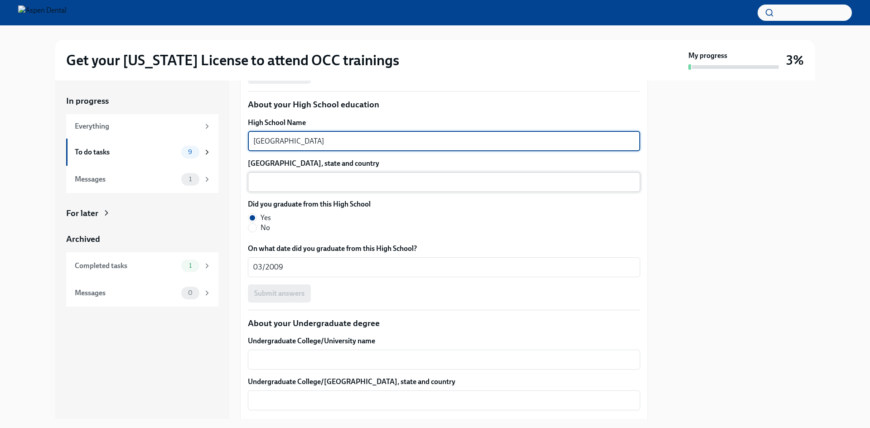
type textarea "[GEOGRAPHIC_DATA]"
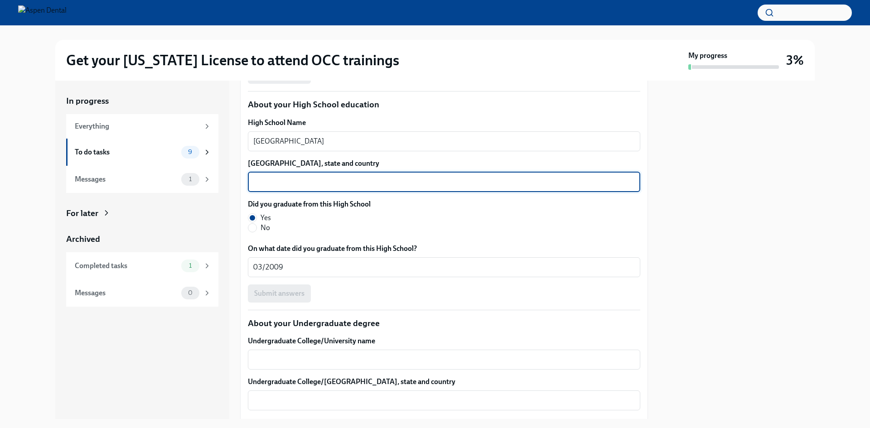
click at [308, 188] on textarea "[GEOGRAPHIC_DATA], state and country" at bounding box center [444, 182] width 382 height 11
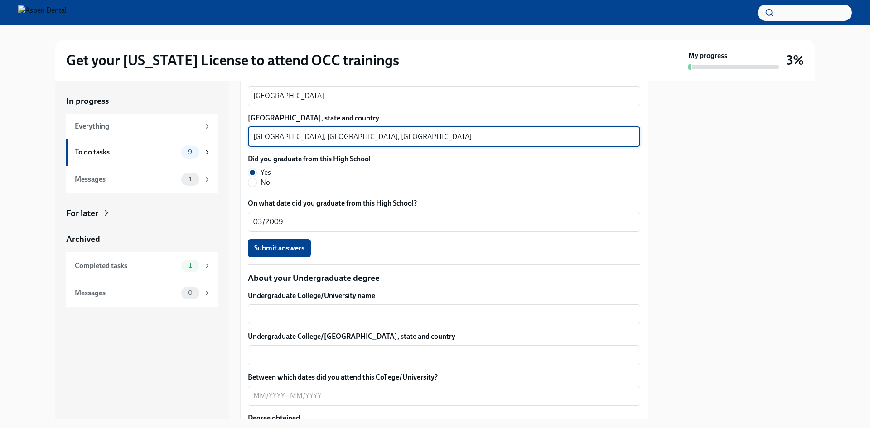
drag, startPoint x: 261, startPoint y: 241, endPoint x: 411, endPoint y: 246, distance: 150.1
click at [411, 142] on textarea "[GEOGRAPHIC_DATA], [GEOGRAPHIC_DATA], [GEOGRAPHIC_DATA]" at bounding box center [444, 136] width 382 height 11
type textarea "[GEOGRAPHIC_DATA], [GEOGRAPHIC_DATA], [GEOGRAPHIC_DATA]"
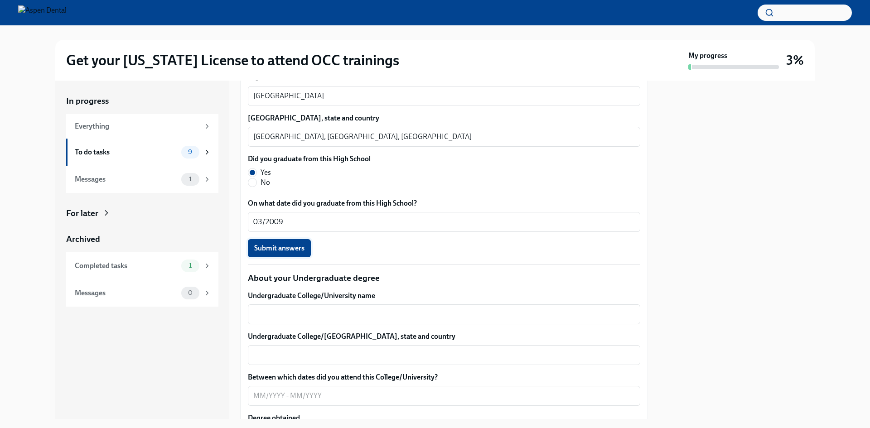
click at [294, 253] on span "Submit answers" at bounding box center [279, 248] width 50 height 9
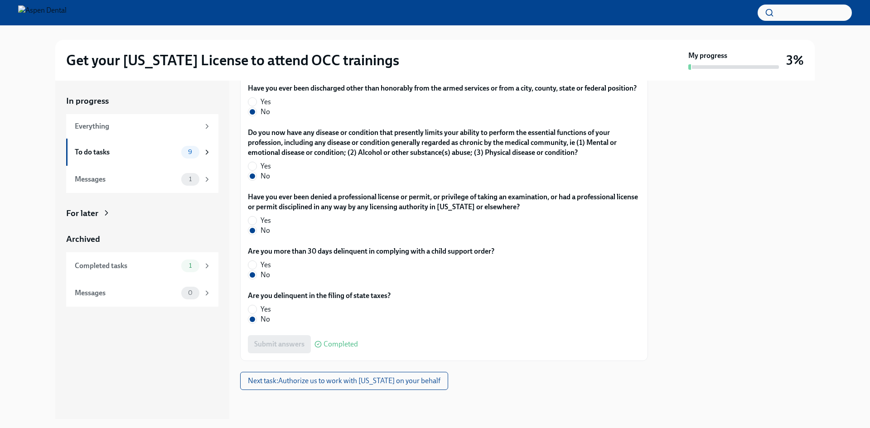
scroll to position [1924, 0]
click at [326, 384] on span "Next task : Authorize us to work with [US_STATE] on your behalf" at bounding box center [344, 381] width 193 height 9
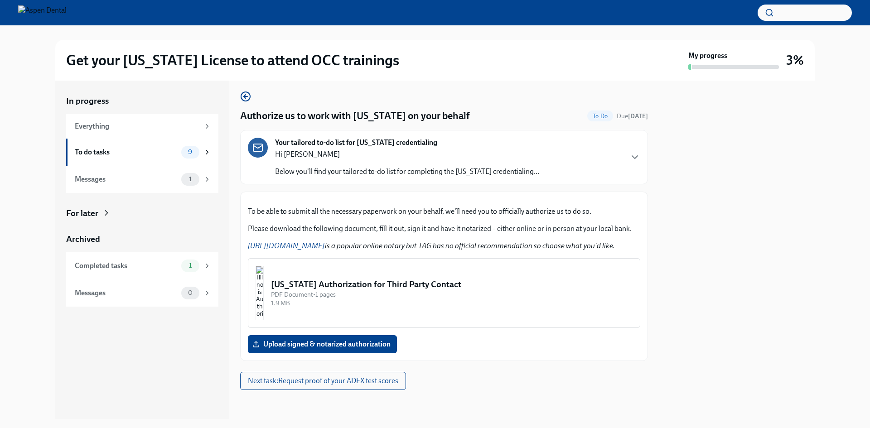
scroll to position [110, 0]
click at [264, 286] on img "button" at bounding box center [260, 293] width 8 height 54
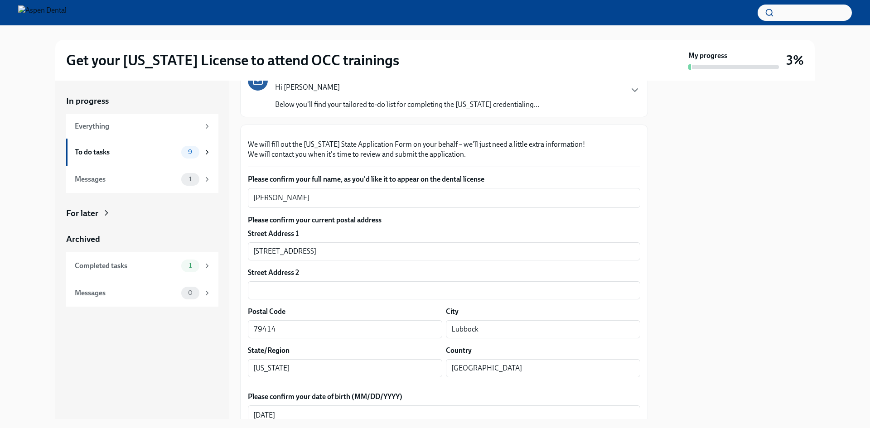
scroll to position [45, 0]
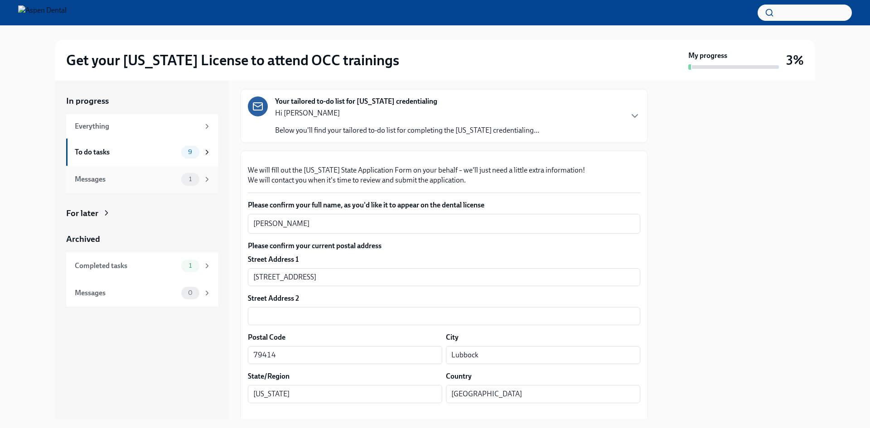
click at [172, 180] on div "Messages" at bounding box center [126, 180] width 103 height 10
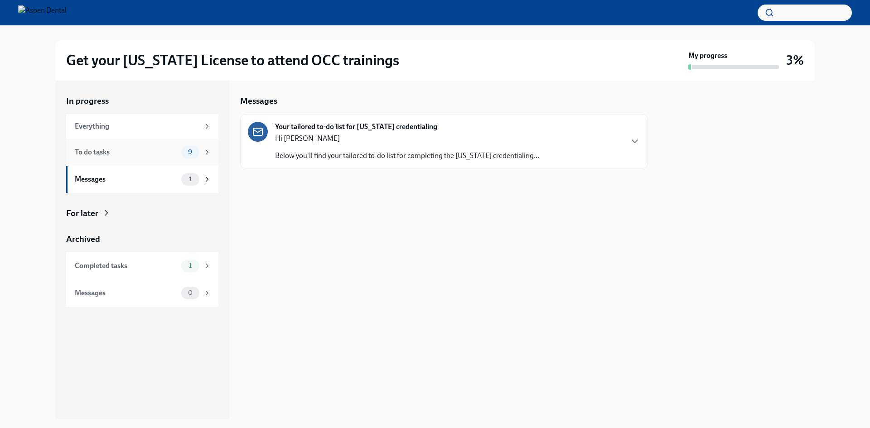
click at [167, 153] on div "To do tasks" at bounding box center [126, 152] width 103 height 10
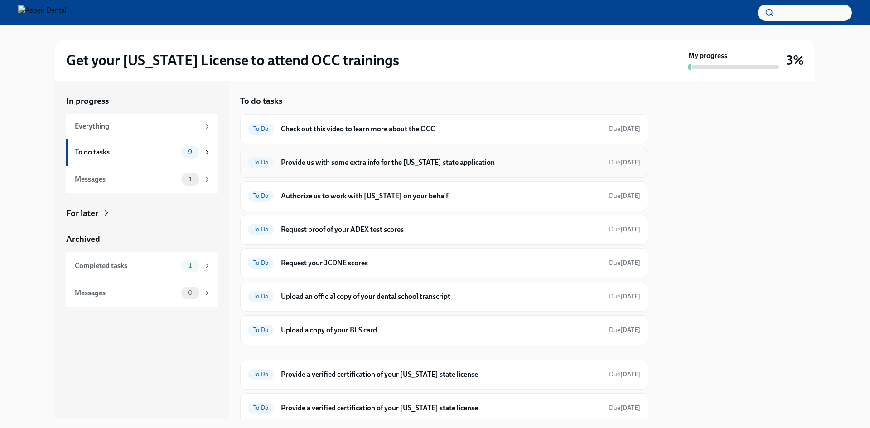
click at [396, 165] on h6 "Provide us with some extra info for the [US_STATE] state application" at bounding box center [441, 163] width 321 height 10
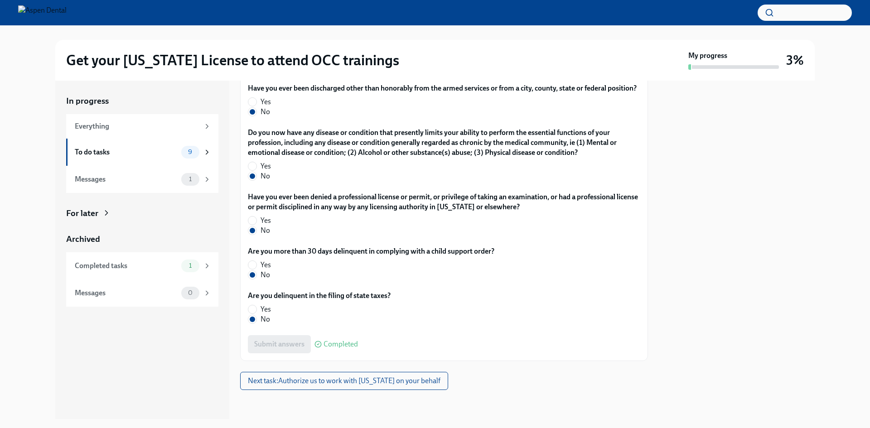
scroll to position [1924, 0]
click at [361, 386] on button "Next task : Authorize us to work with [US_STATE] on your behalf" at bounding box center [344, 381] width 208 height 18
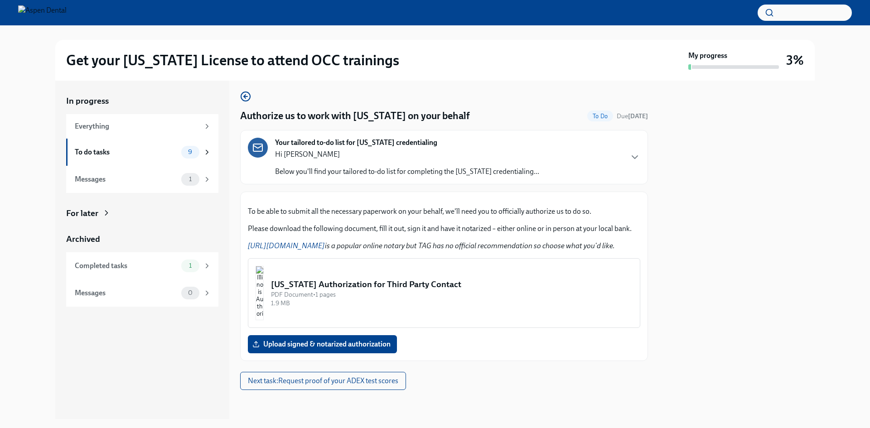
scroll to position [110, 0]
click at [351, 385] on span "Next task : Request proof of your ADEX test scores" at bounding box center [323, 381] width 150 height 9
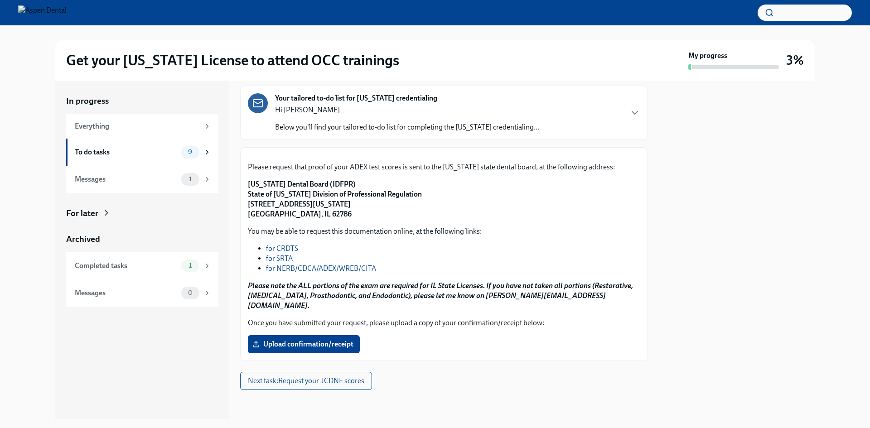
scroll to position [91, 0]
click at [356, 273] on link "for NERB/CDCA/ADEX/WREB/CITA" at bounding box center [321, 268] width 110 height 9
click at [312, 349] on span "Upload confirmation/receipt" at bounding box center [303, 344] width 99 height 9
click at [0, 0] on input "Upload confirmation/receipt" at bounding box center [0, 0] width 0 height 0
click at [368, 273] on link "for NERB/CDCA/ADEX/WREB/CITA" at bounding box center [321, 268] width 110 height 9
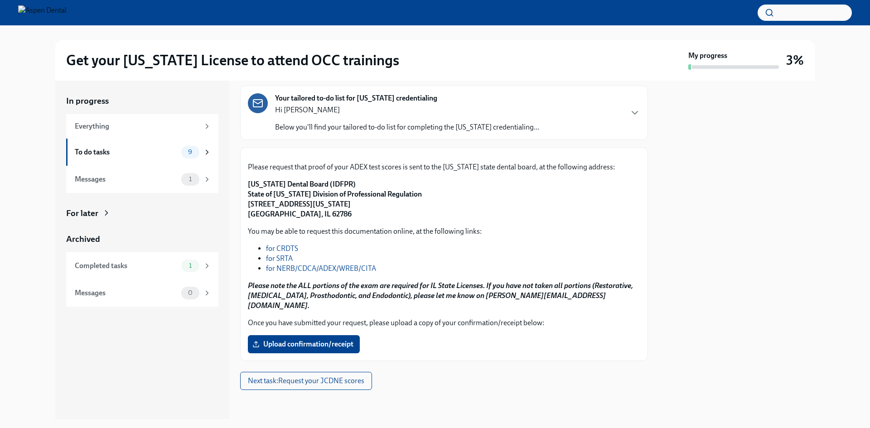
scroll to position [144, 0]
click at [359, 383] on span "Next task : Request your JCDNE scores" at bounding box center [306, 381] width 116 height 9
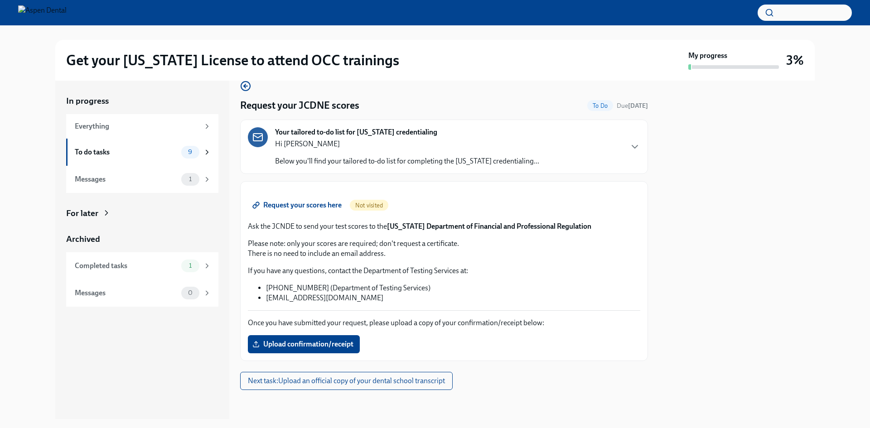
scroll to position [120, 0]
click at [348, 385] on span "Next task : Upload an official copy of your dental school transcript" at bounding box center [346, 381] width 197 height 9
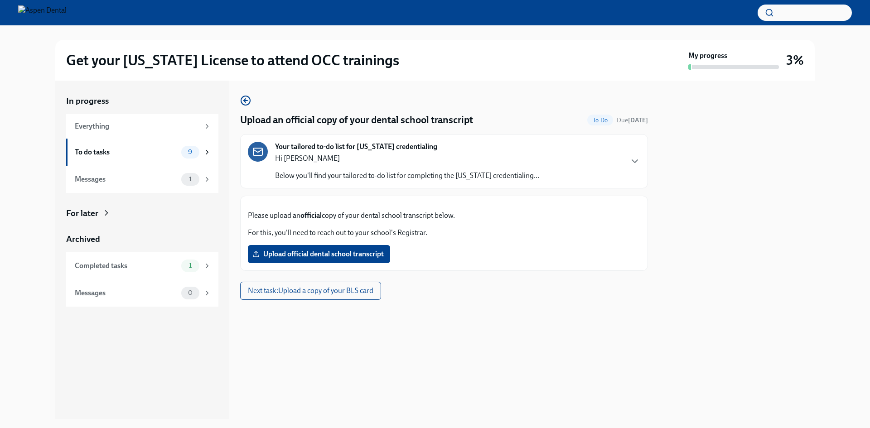
scroll to position [15, 0]
click at [361, 296] on span "Next task : Upload a copy of your BLS card" at bounding box center [311, 290] width 126 height 9
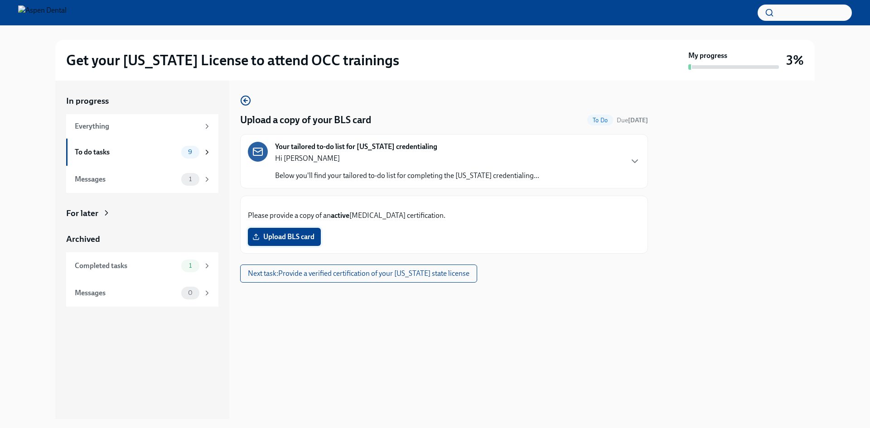
click at [311, 242] on span "Upload BLS card" at bounding box center [284, 237] width 60 height 9
click at [0, 0] on input "Upload BLS card" at bounding box center [0, 0] width 0 height 0
click at [395, 278] on span "Next task : Provide a verified certification of your [US_STATE] state license" at bounding box center [359, 273] width 222 height 9
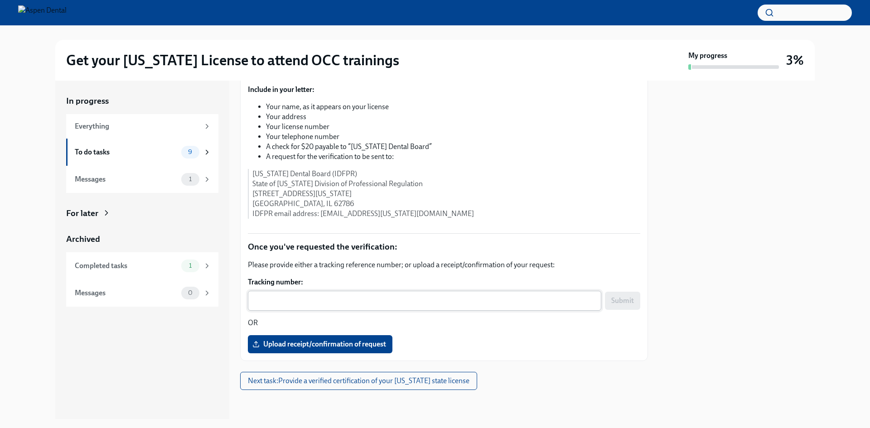
scroll to position [241, 0]
click at [370, 375] on button "Next task : Provide a verified certification of your [US_STATE] state license" at bounding box center [358, 381] width 237 height 18
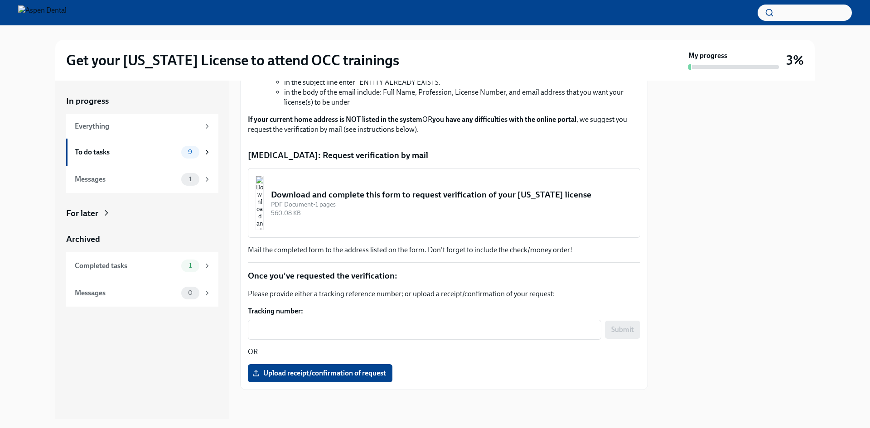
scroll to position [390, 0]
click at [184, 180] on span "1" at bounding box center [191, 179] width 14 height 7
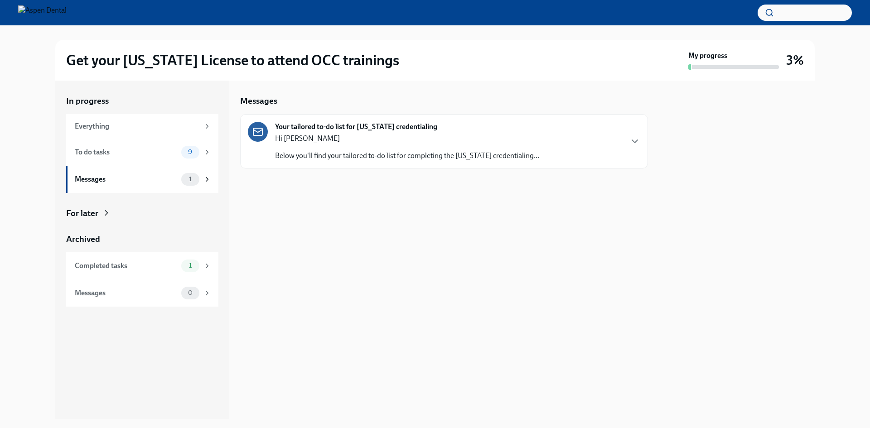
click at [298, 158] on p "Below you'll find your tailored to-do list for completing the [US_STATE] creden…" at bounding box center [407, 156] width 264 height 10
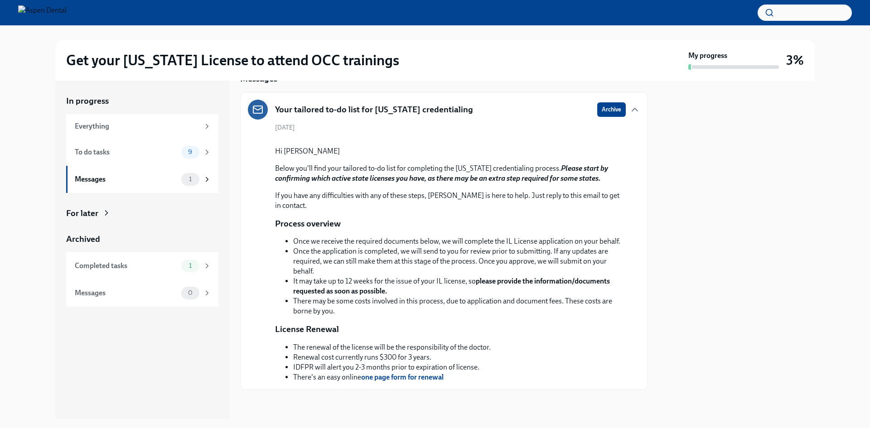
scroll to position [126, 0]
click at [161, 259] on div "Completed tasks 1" at bounding box center [142, 265] width 152 height 27
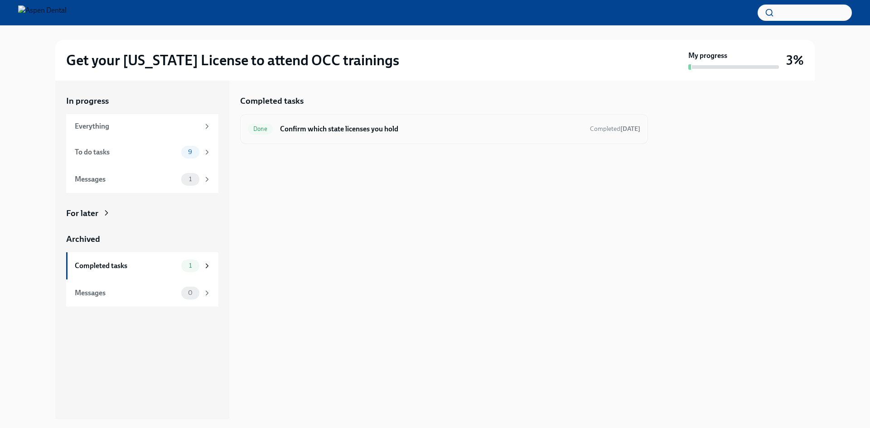
click at [374, 134] on div "Done Confirm which state licenses you hold Completed [DATE]" at bounding box center [444, 129] width 393 height 15
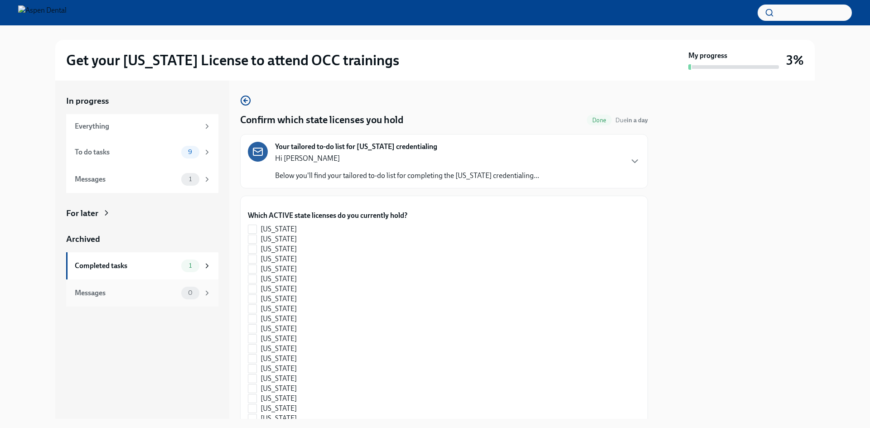
click at [150, 291] on div "Messages" at bounding box center [126, 293] width 103 height 10
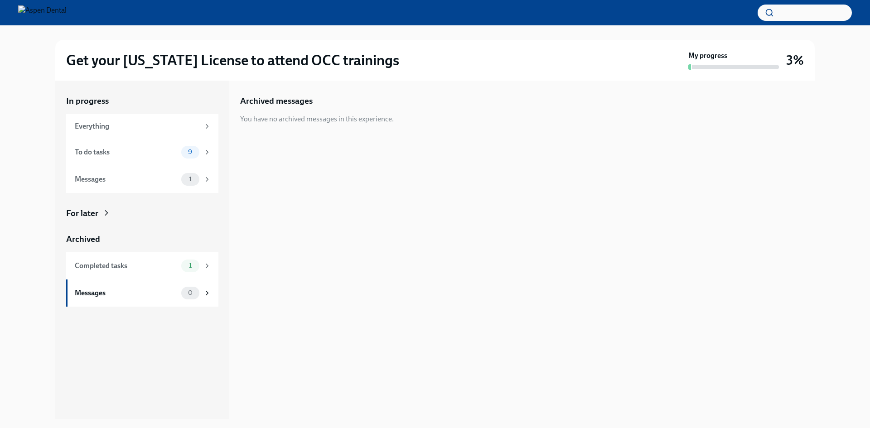
click at [105, 212] on icon at bounding box center [106, 213] width 9 height 9
